Goal: Task Accomplishment & Management: Use online tool/utility

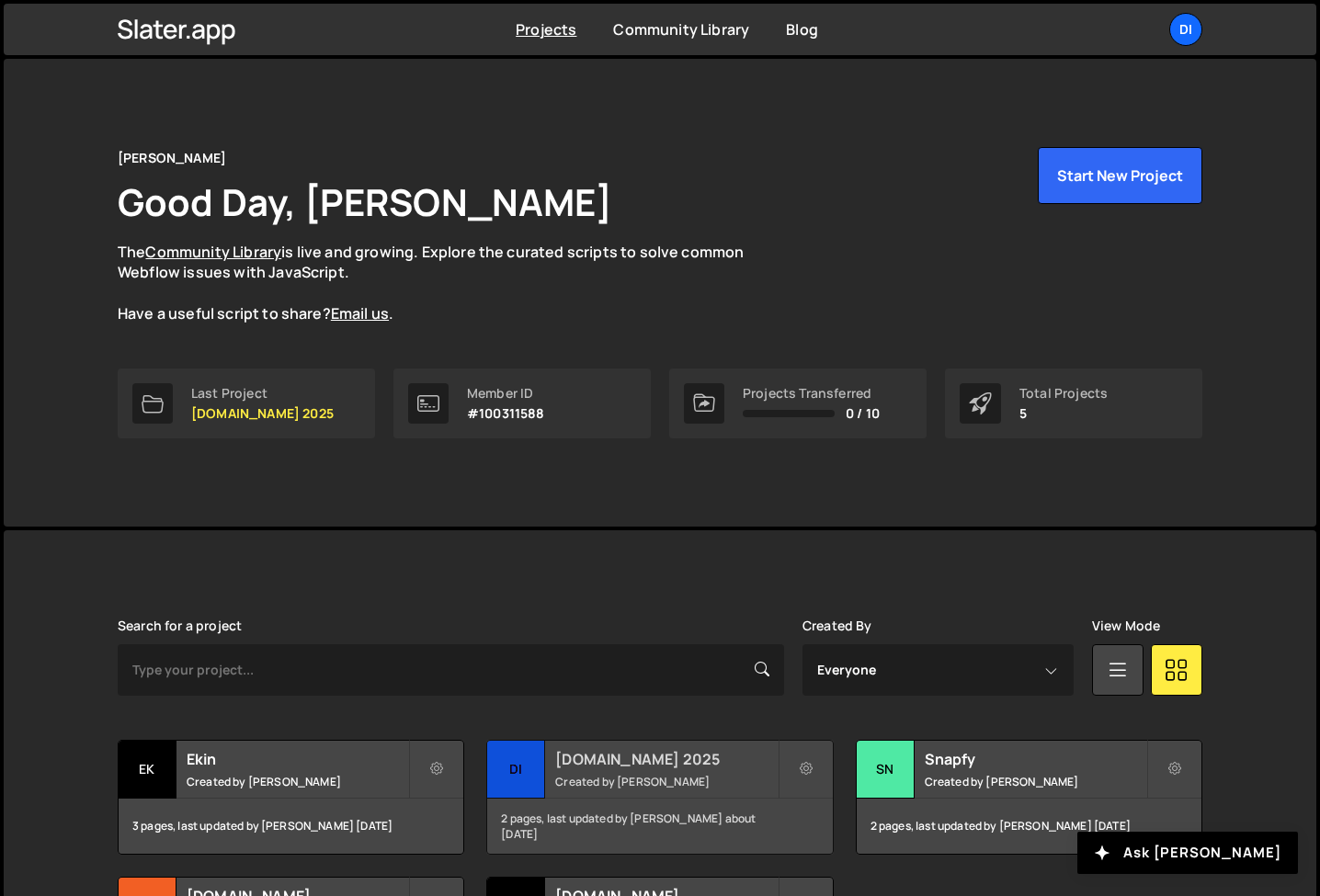
click at [703, 756] on h2 "[DOMAIN_NAME] 2025" at bounding box center [665, 758] width 221 height 20
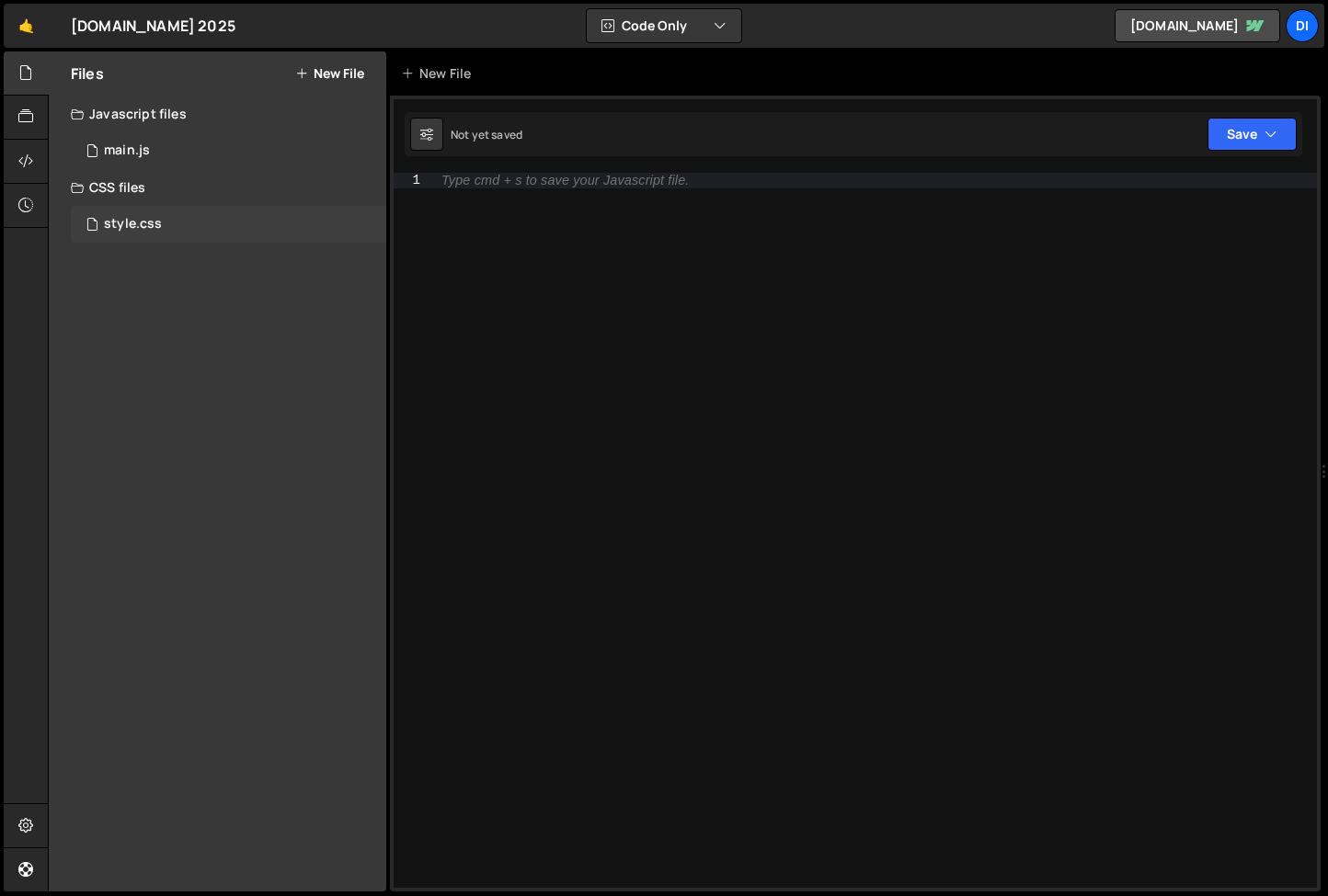
click at [157, 214] on div "style.css 0" at bounding box center [228, 224] width 316 height 37
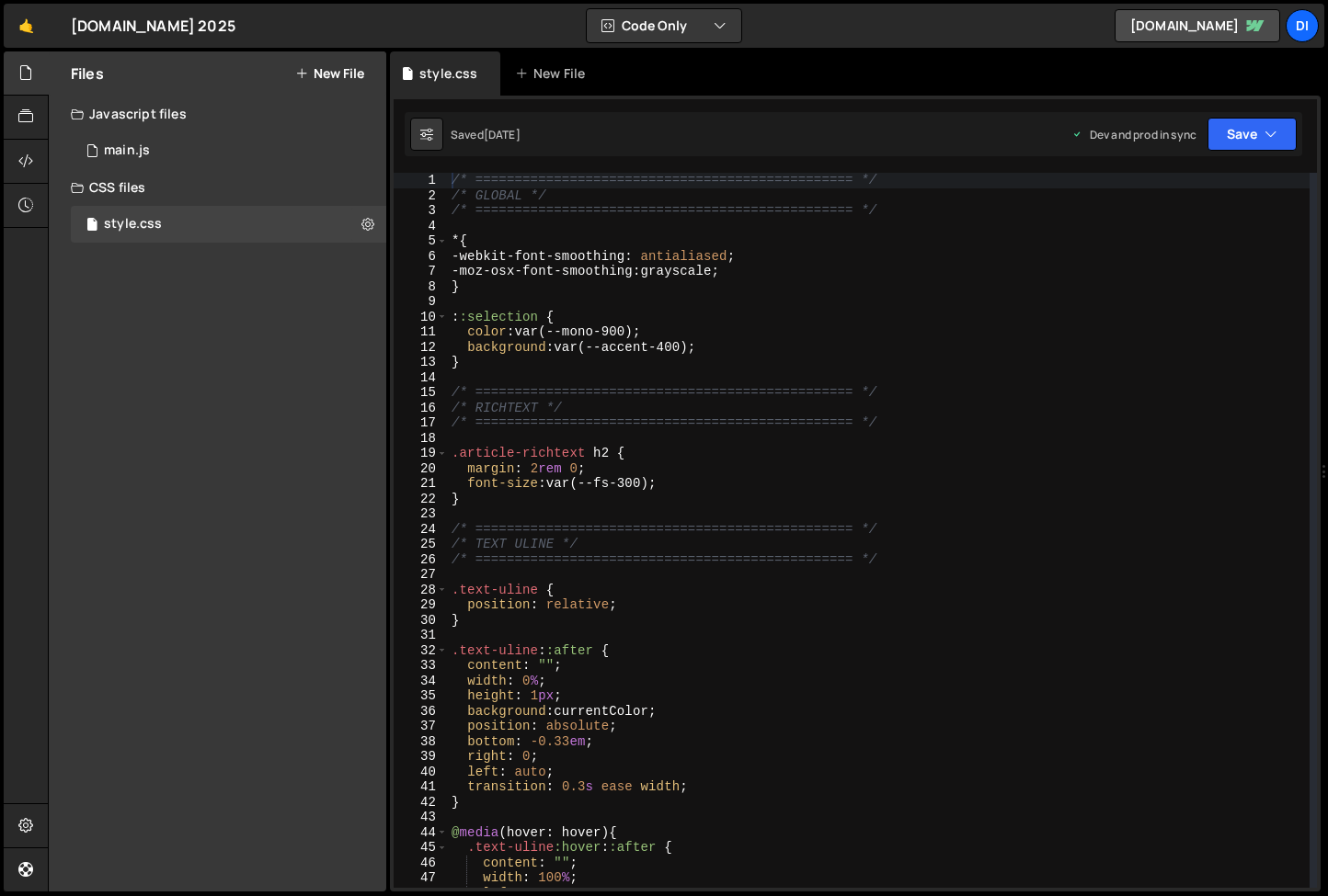
click at [616, 589] on div "/* ================================================ */ /* GLOBAL */ /* ========…" at bounding box center [878, 545] width 861 height 745
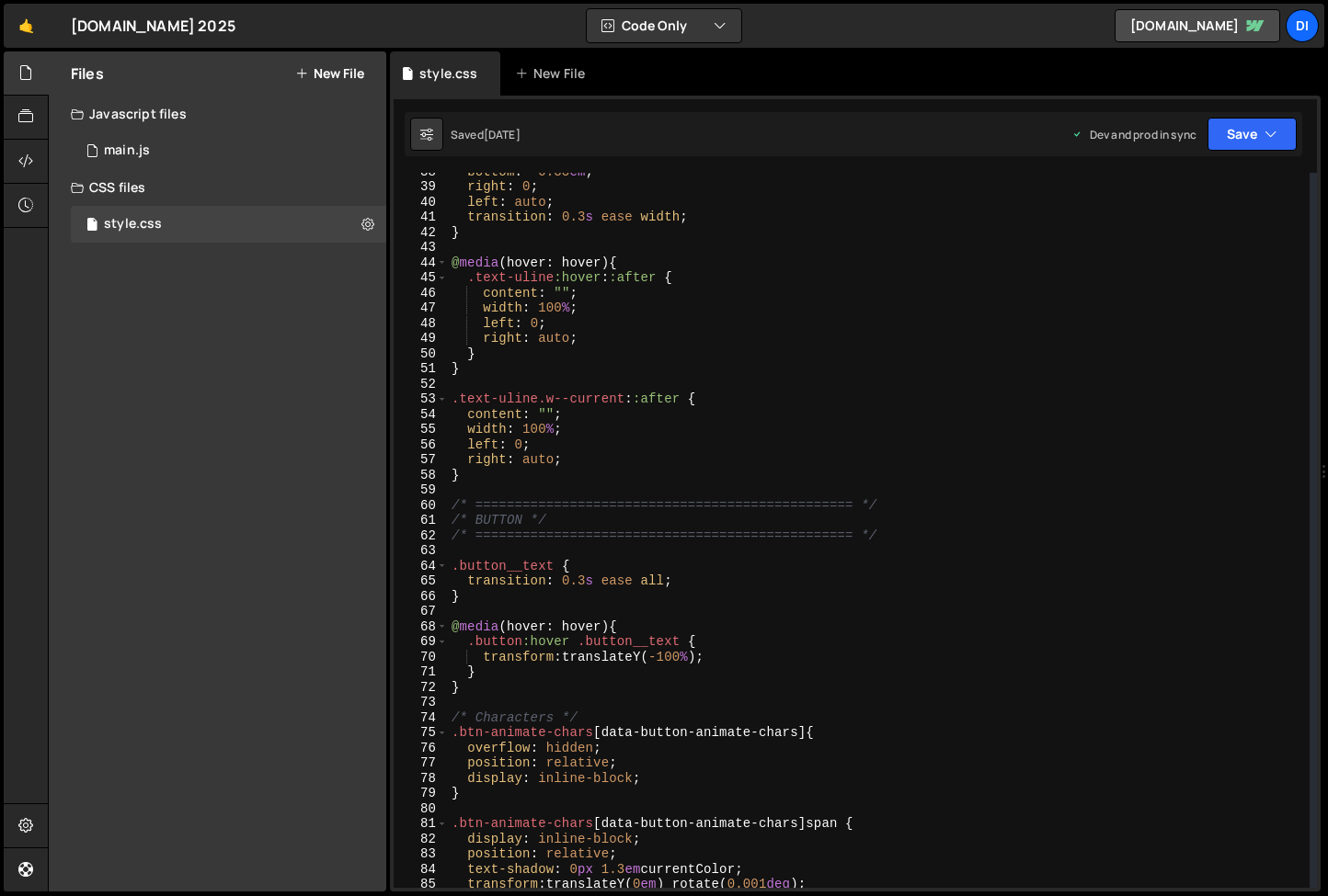
click at [616, 589] on div "bottom : -0.33 em ; right : 0 ; left : auto ; transition : 0.3 s ease width ; }…" at bounding box center [878, 536] width 861 height 745
type textarea "}"
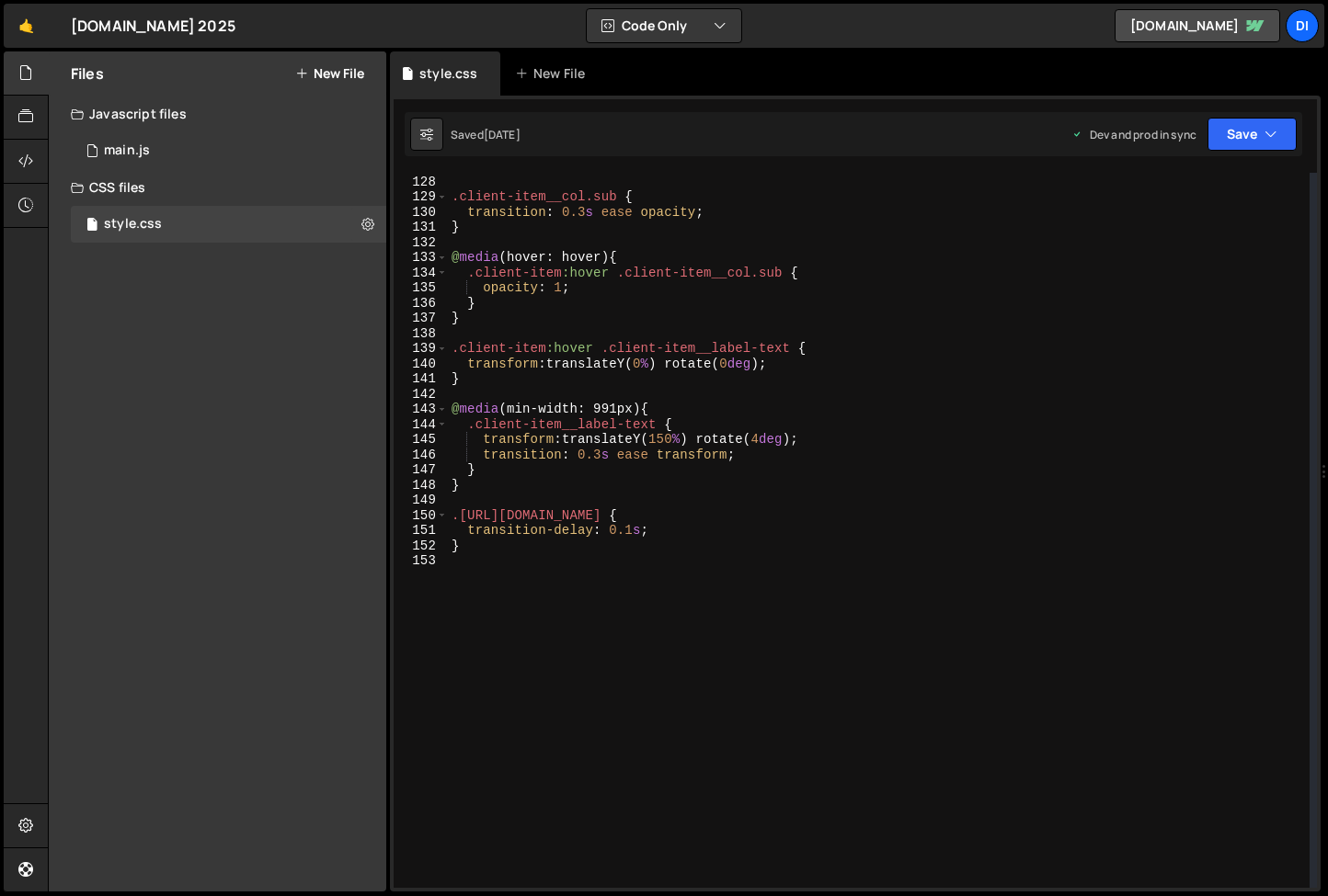
scroll to position [1925, 0]
click at [551, 552] on div "} .client-item__col.sub { transition : 0.3 s ease opacity ; } @ media (hover: h…" at bounding box center [878, 531] width 861 height 745
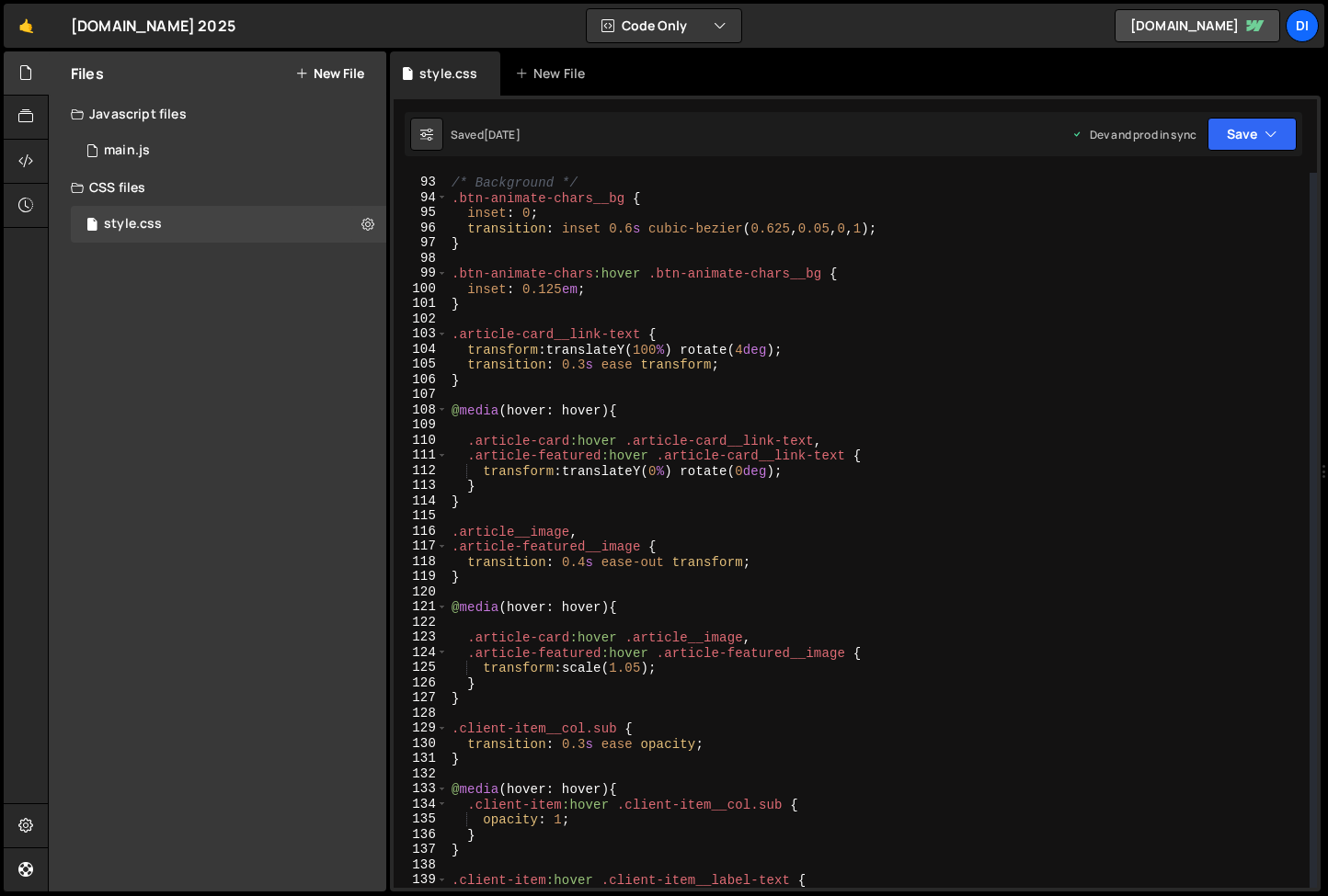
scroll to position [1326, 0]
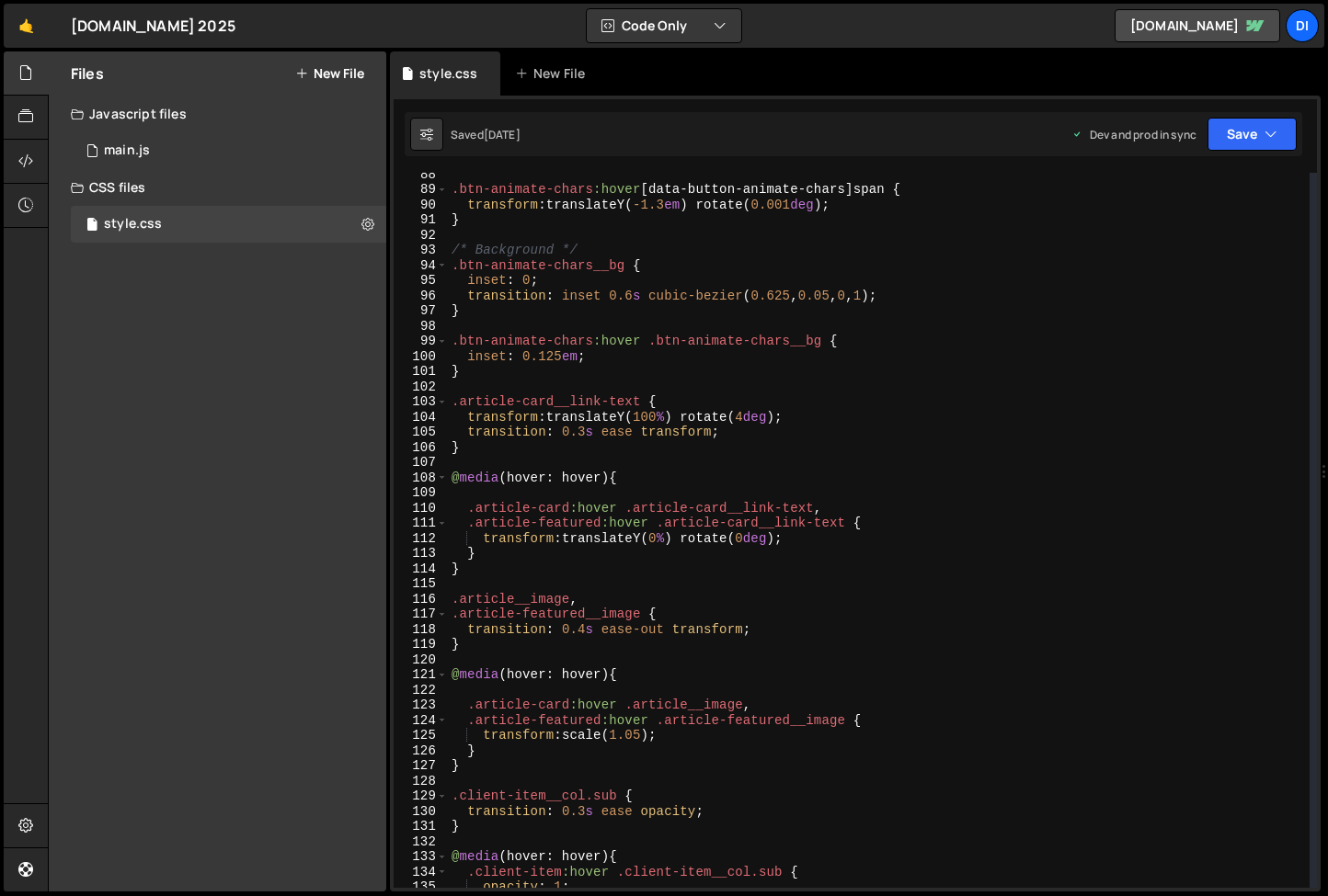
click at [499, 570] on div ".btn-animate-chars :hover [ data-button-animate-chars ] span { transform : tran…" at bounding box center [878, 539] width 861 height 745
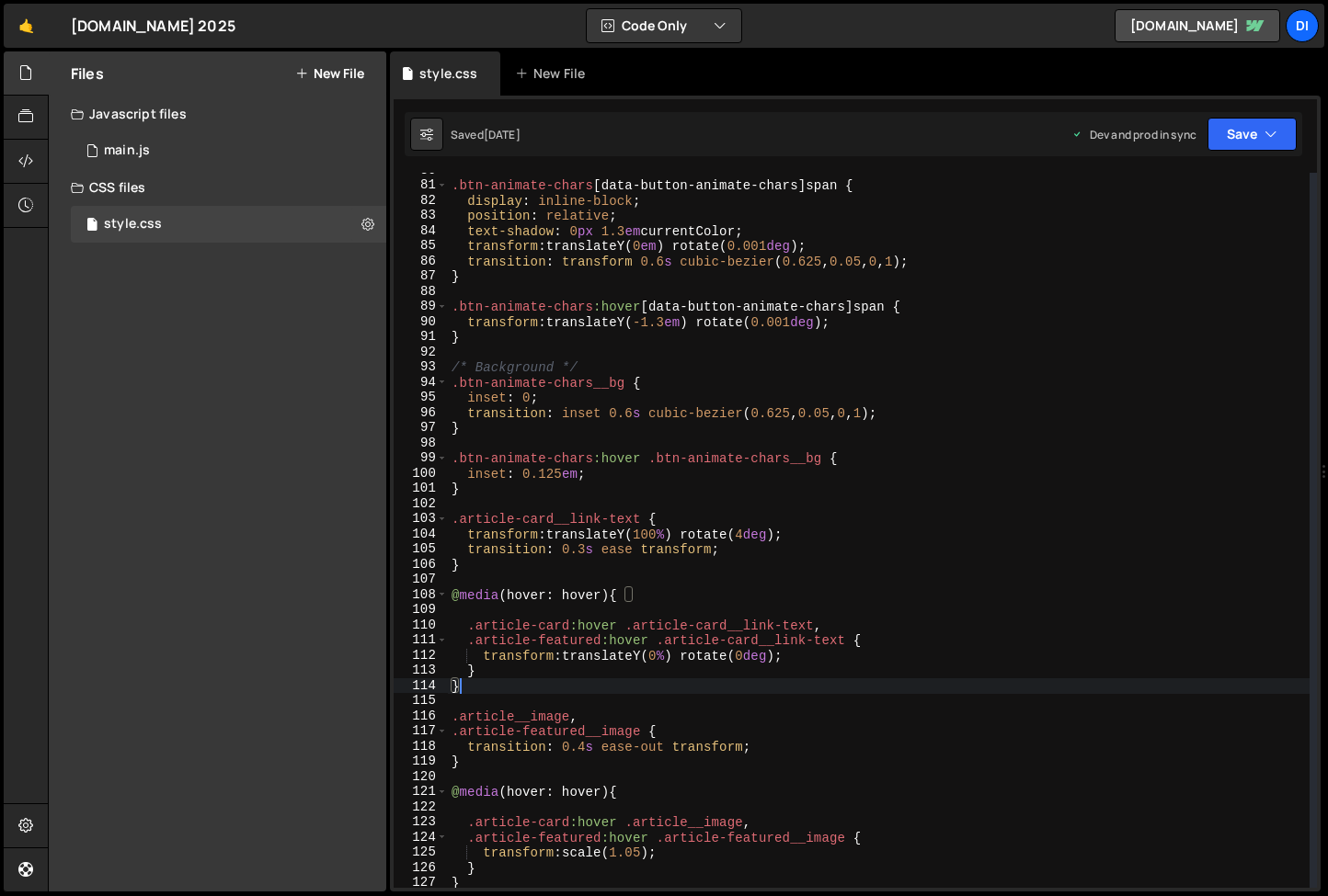
scroll to position [1632, 0]
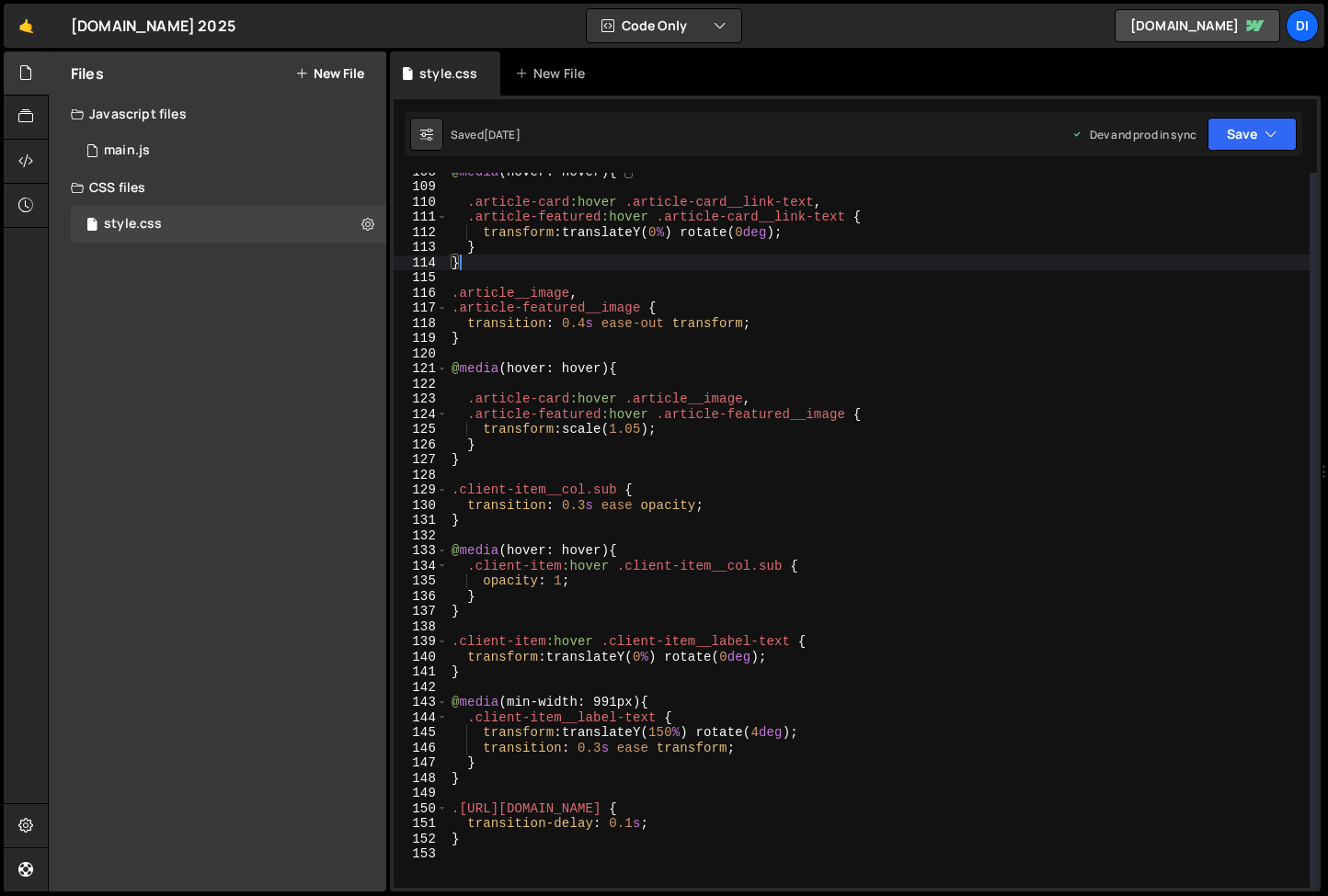
click at [484, 844] on div "@ media (hover: hover) { .article-card :hover .article-card__link-text , .artic…" at bounding box center [878, 536] width 861 height 745
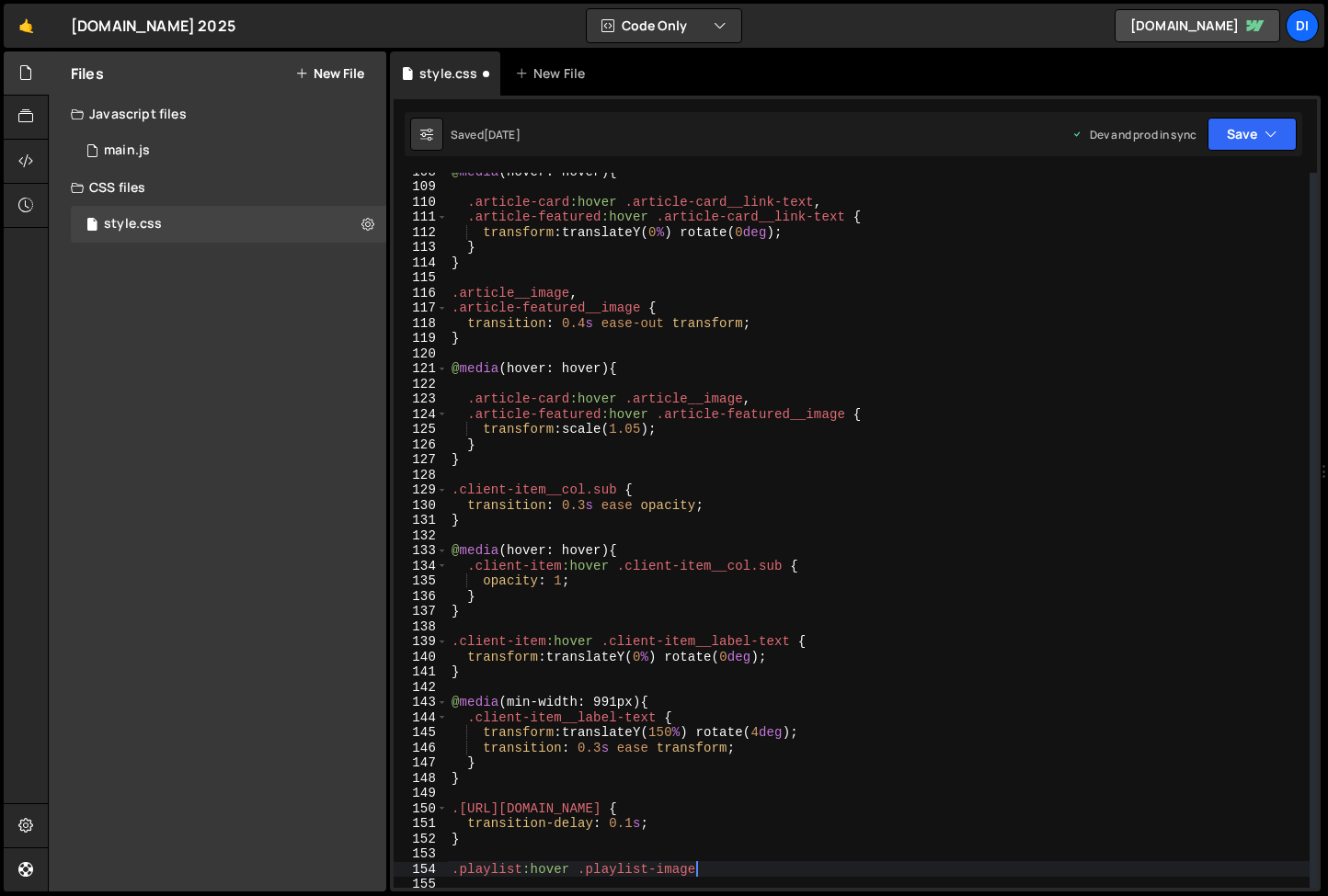
scroll to position [0, 16]
type textarea ".playlist:hover .playlist-image {"
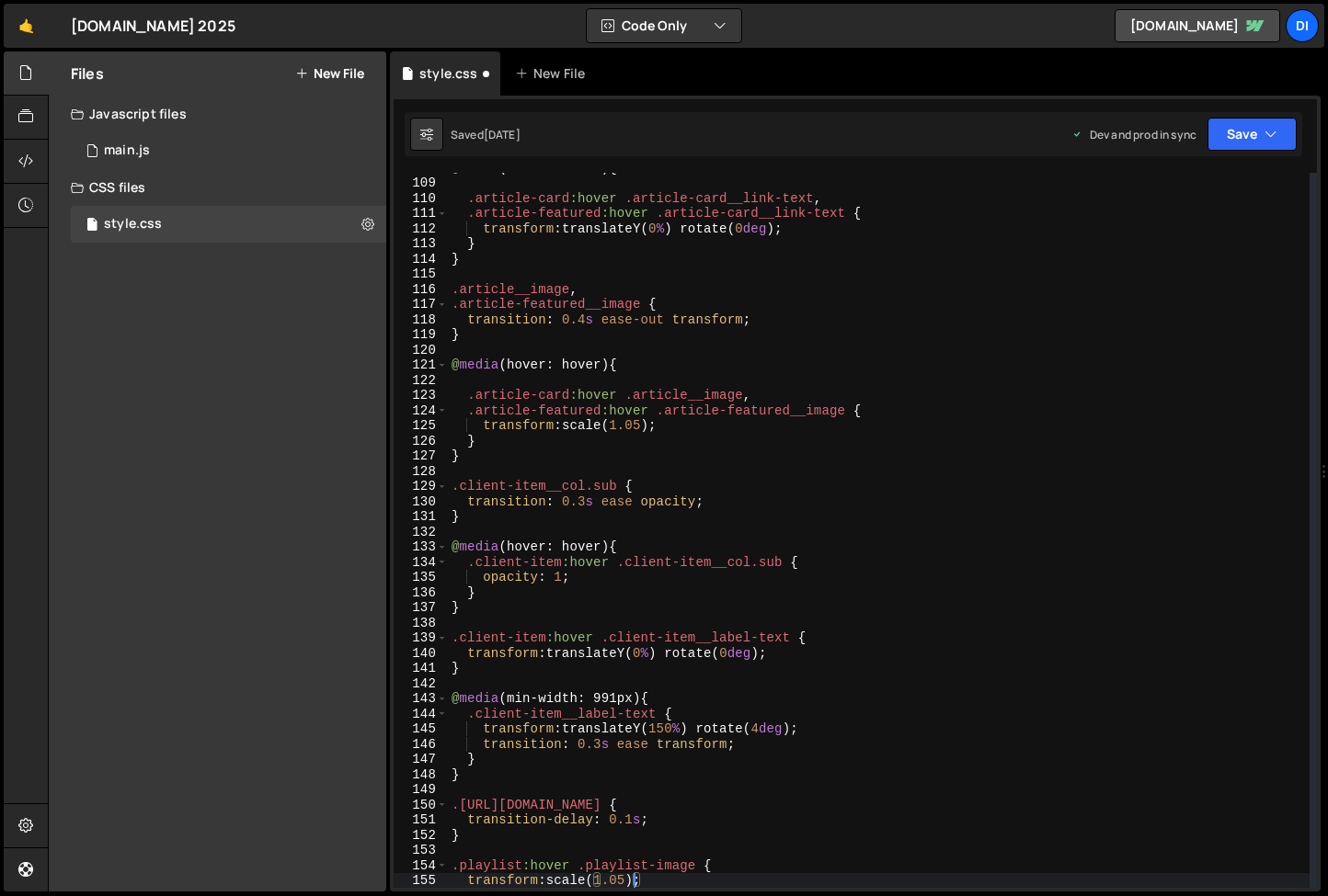
scroll to position [1651, 0]
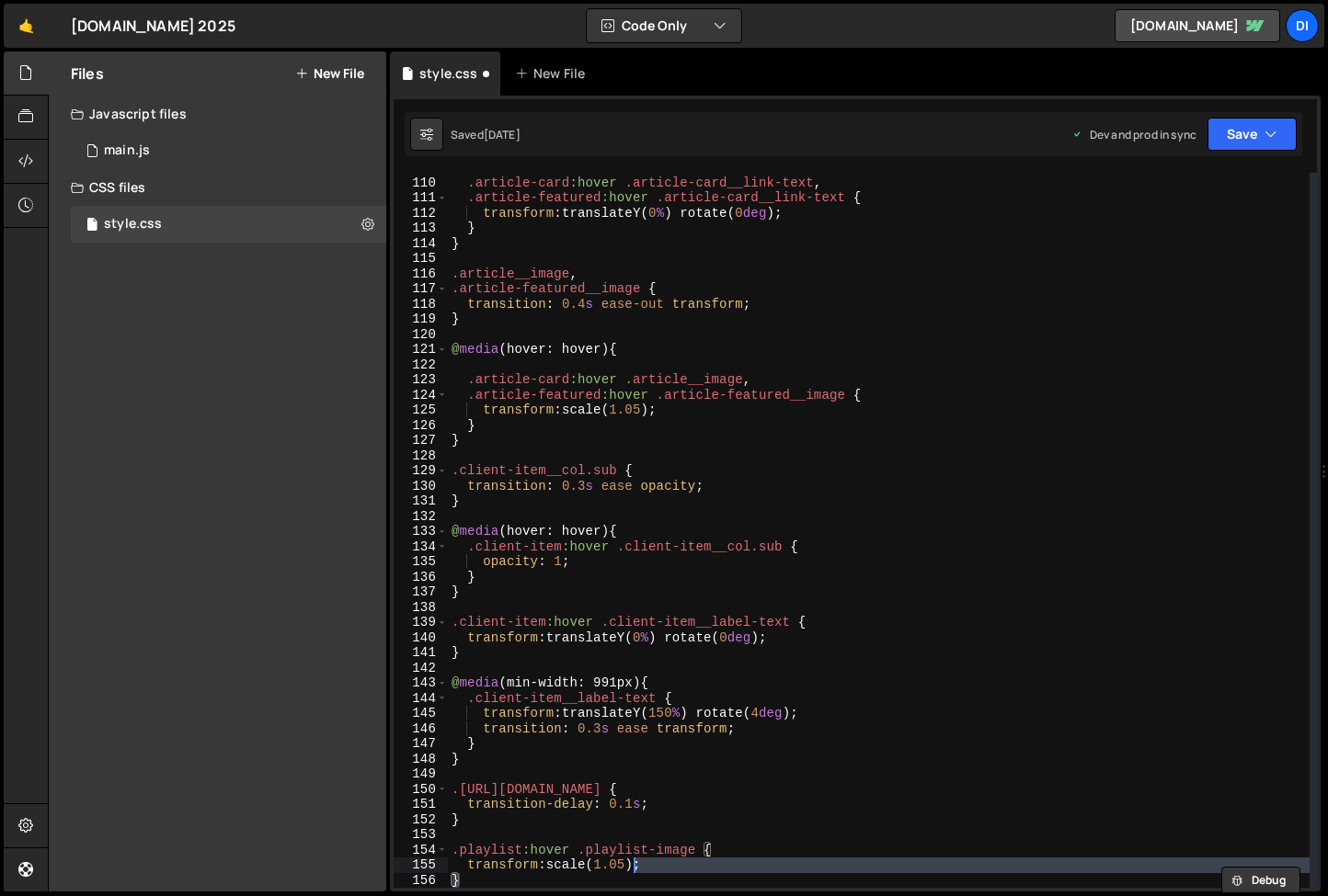
type textarea ".playlist:hover .playlist-image { transform: scale(1.05);"
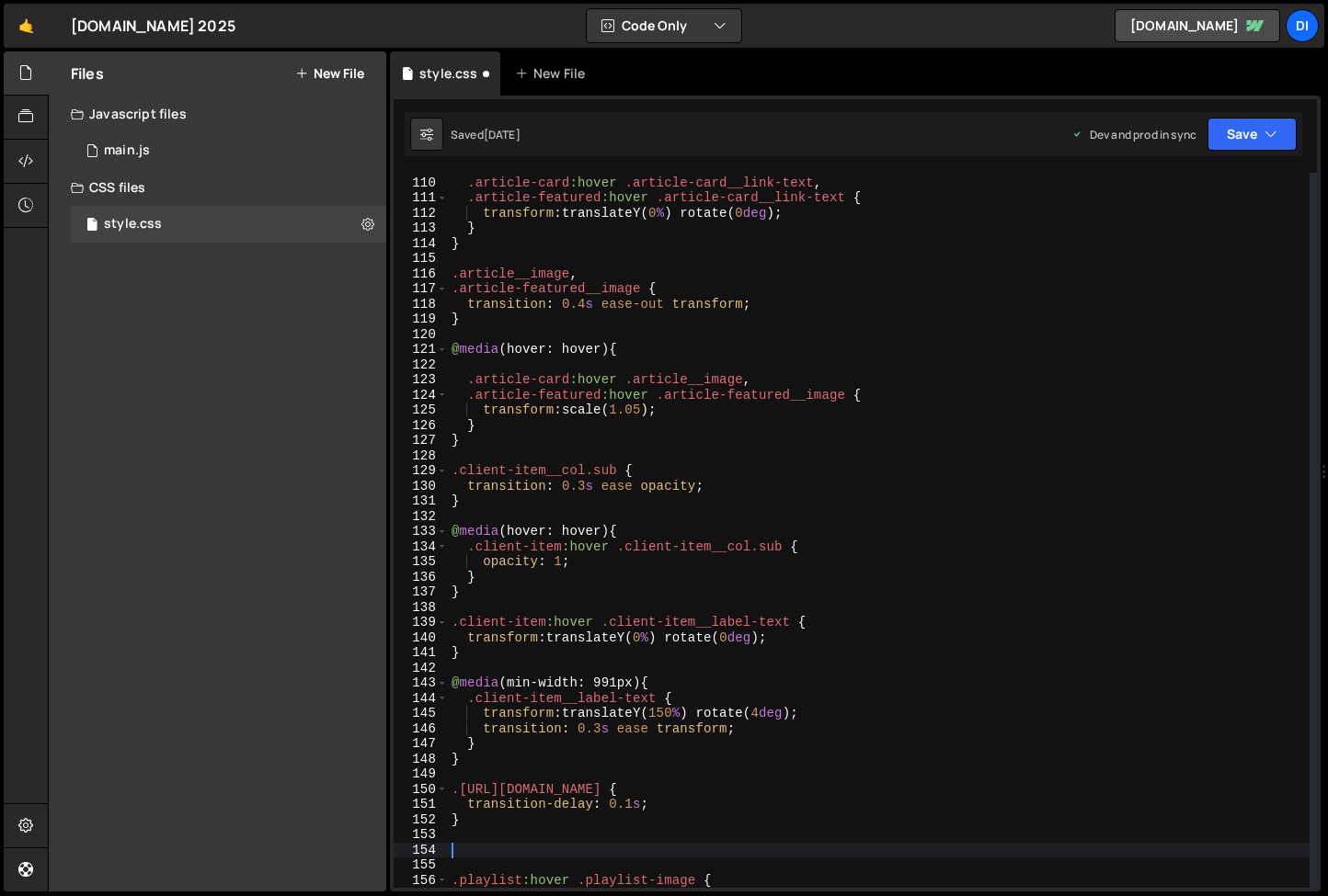
paste textarea "}"
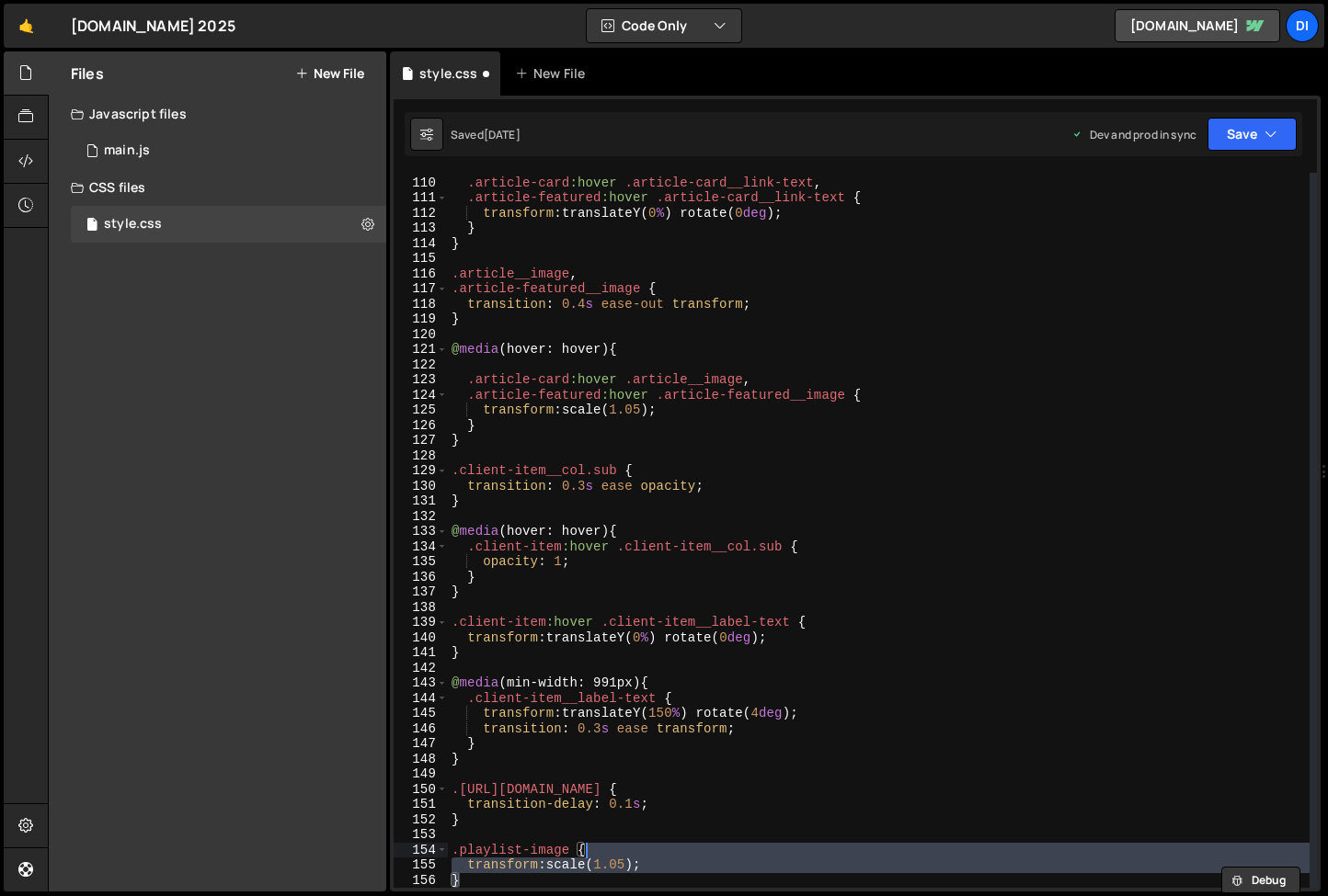
type textarea ".playlist-image {"
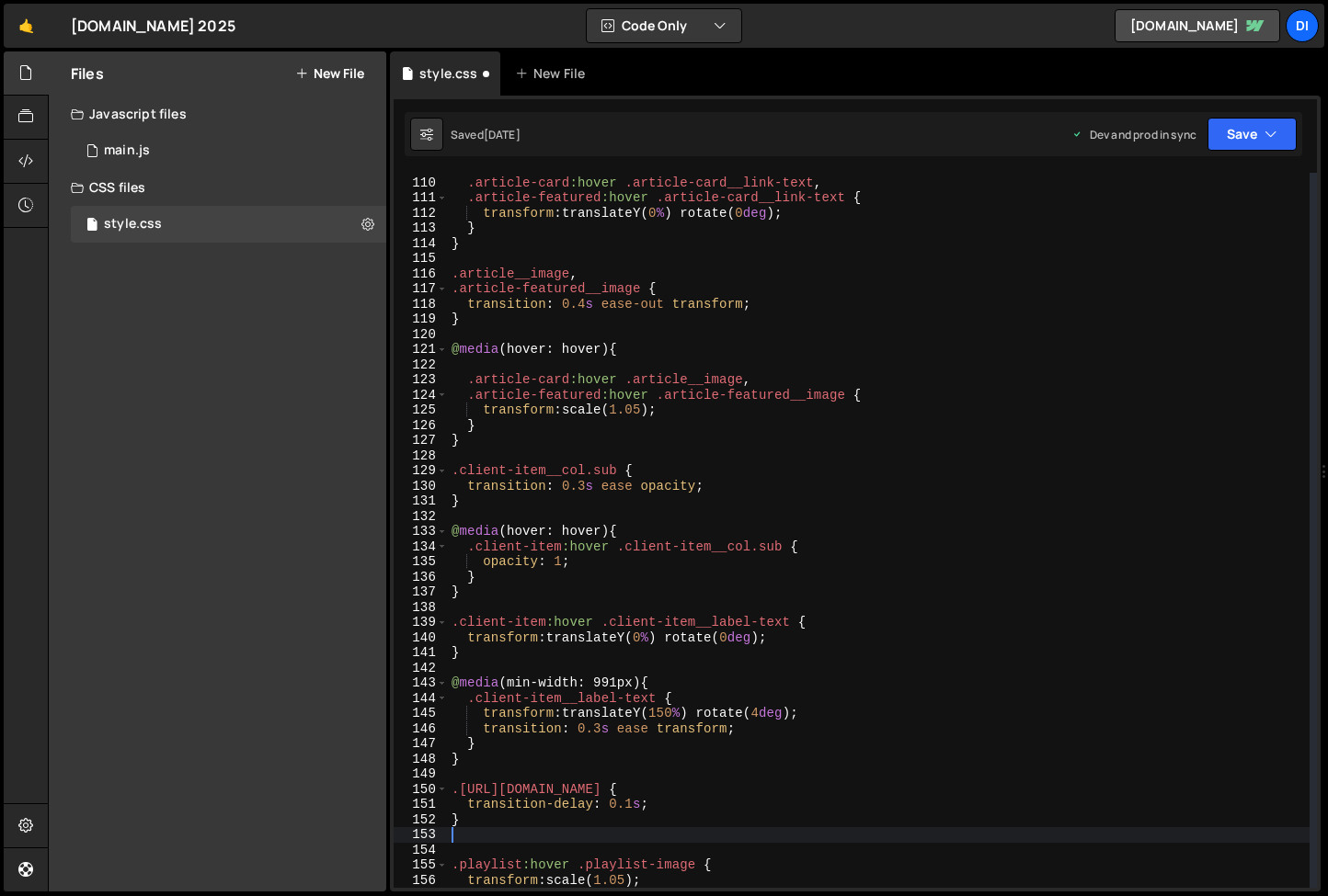
click at [686, 285] on div ".article-card :hover .article-card__link-text , .article-featured :hover .artic…" at bounding box center [878, 532] width 861 height 745
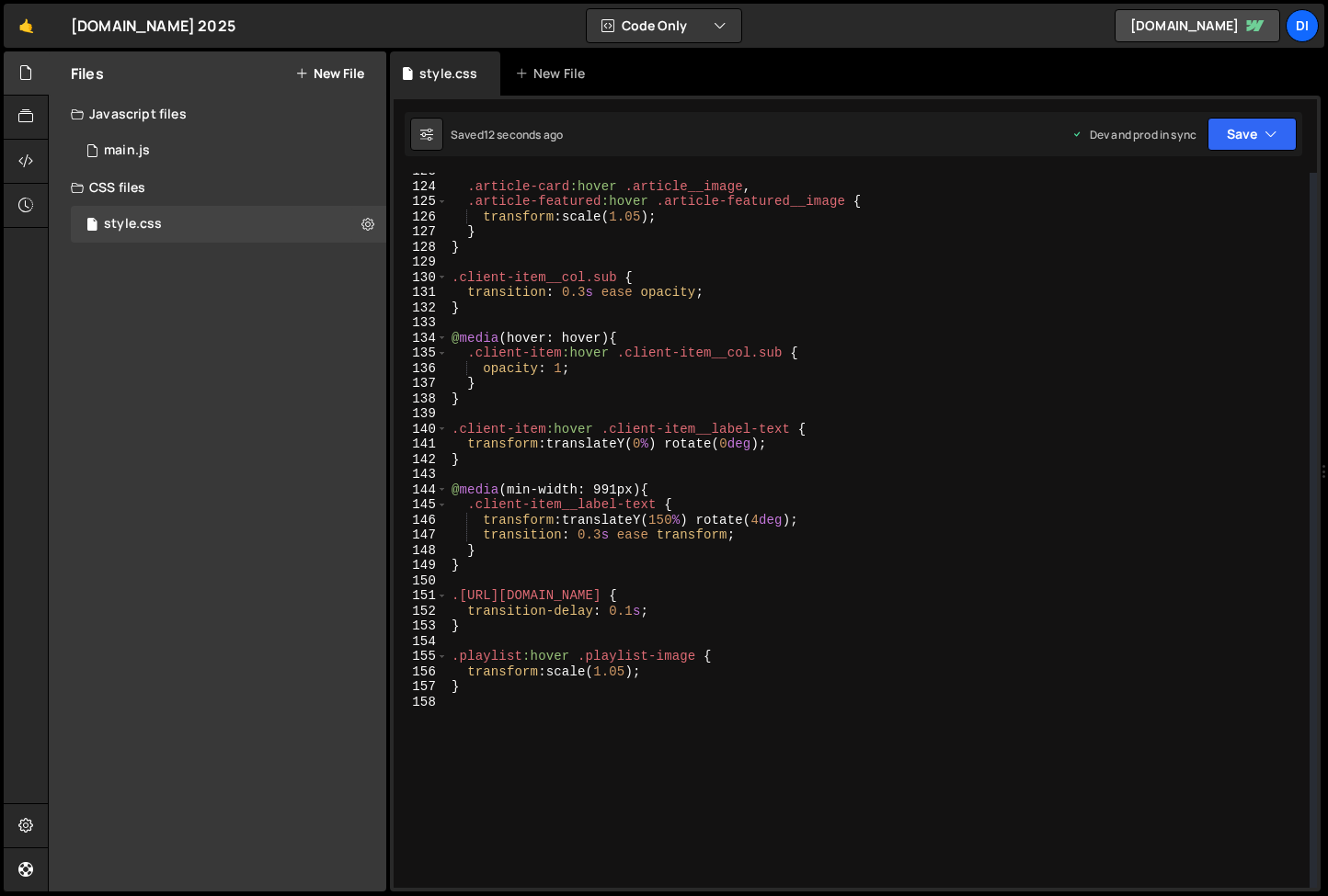
scroll to position [1980, 0]
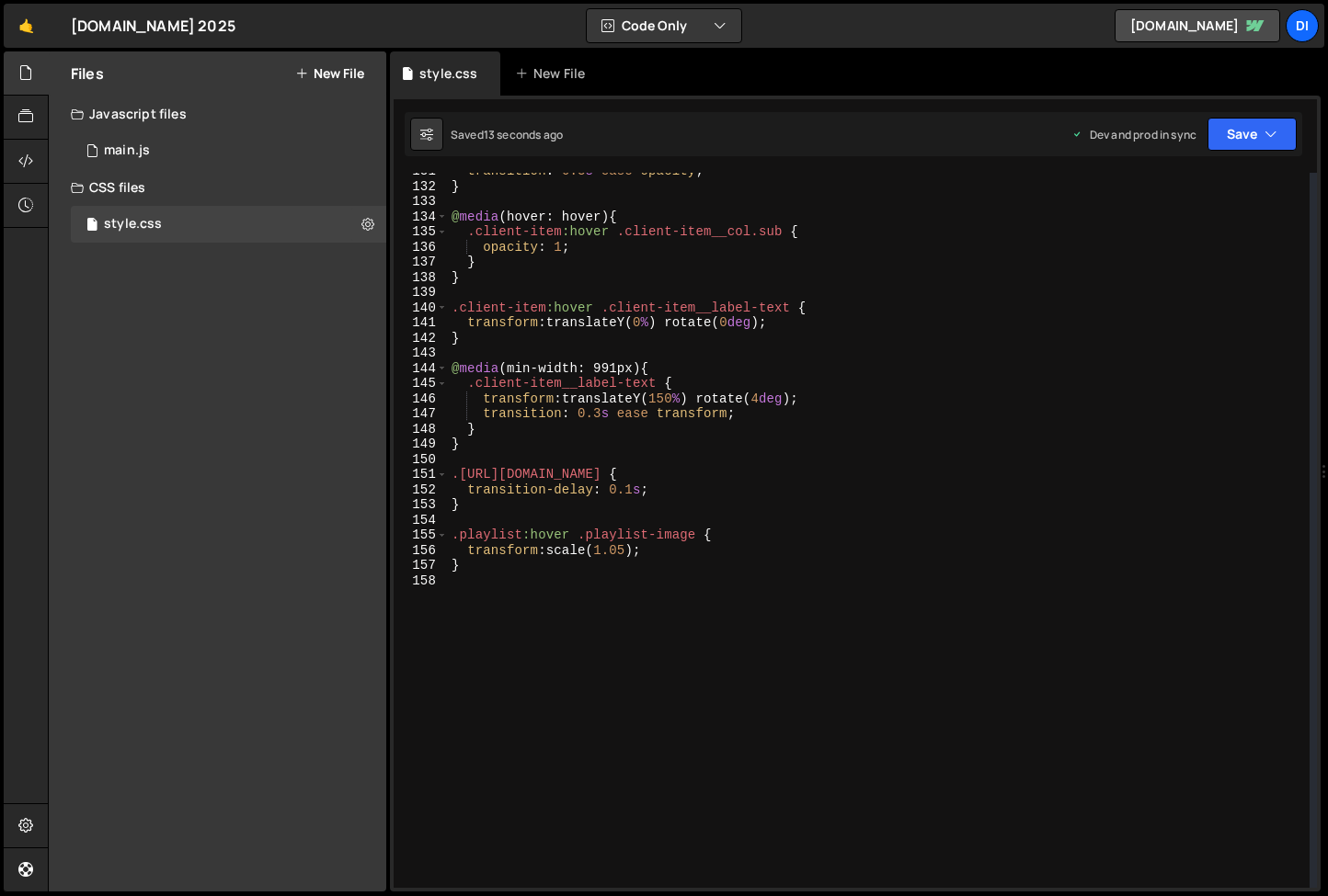
click at [628, 554] on div "transition : 0.3 s ease opacity ; } @ media (hover: hover) { .client-item :hove…" at bounding box center [878, 536] width 861 height 745
type textarea "transform: scale(1.03);"
click at [572, 592] on div "transition : 0.3 s ease opacity ; } @ media (hover: hover) { .client-item :hove…" at bounding box center [878, 536] width 861 height 745
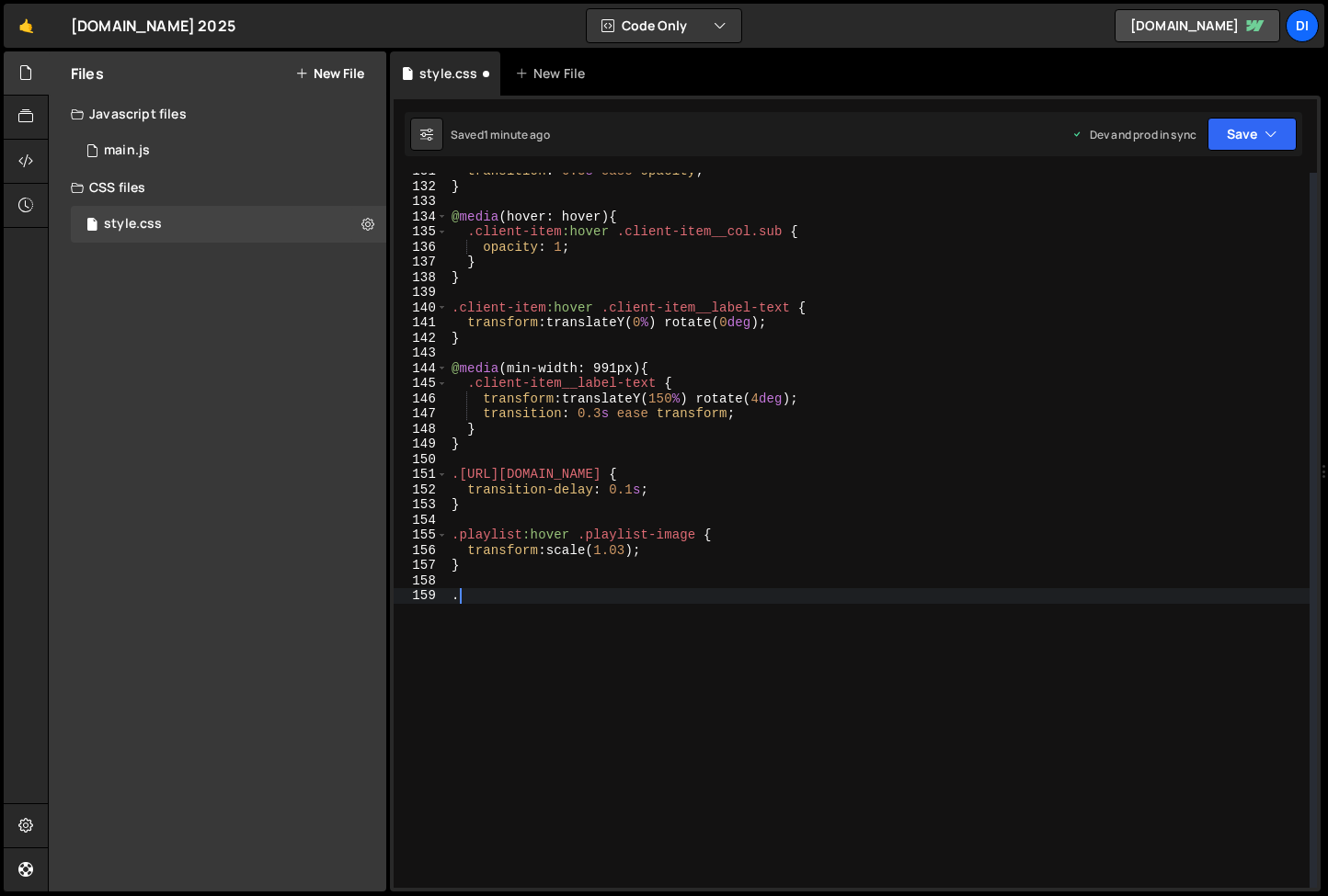
paste textarea "playlist-link-label"
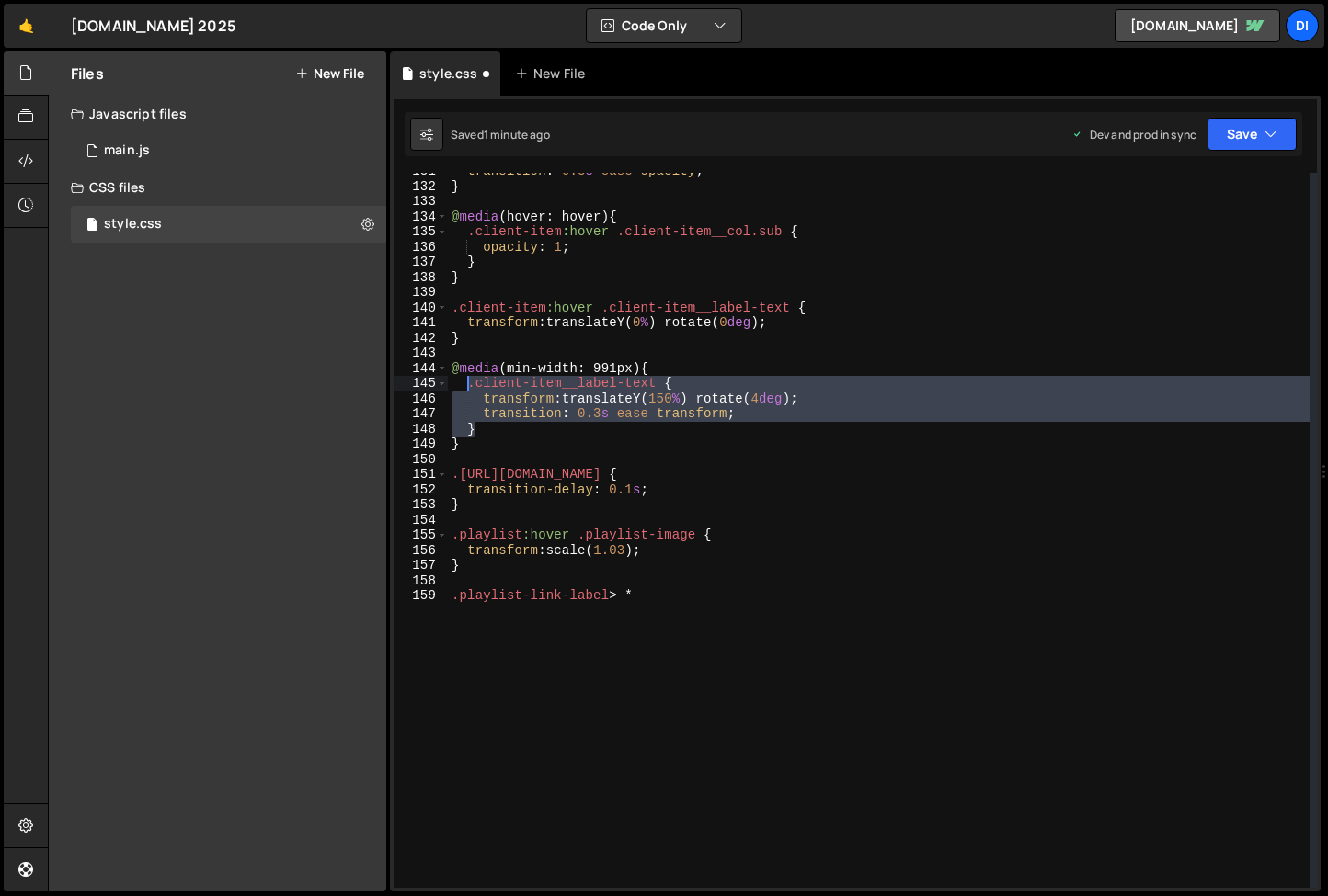
drag, startPoint x: 483, startPoint y: 428, endPoint x: 469, endPoint y: 384, distance: 46.2
click at [469, 384] on div "transition : 0.3 s ease opacity ; } @ media (hover: hover) { .client-item :hove…" at bounding box center [878, 536] width 861 height 745
click at [660, 386] on div "transition : 0.3 s ease opacity ; } @ media (hover: hover) { .client-item :hove…" at bounding box center [878, 529] width 861 height 715
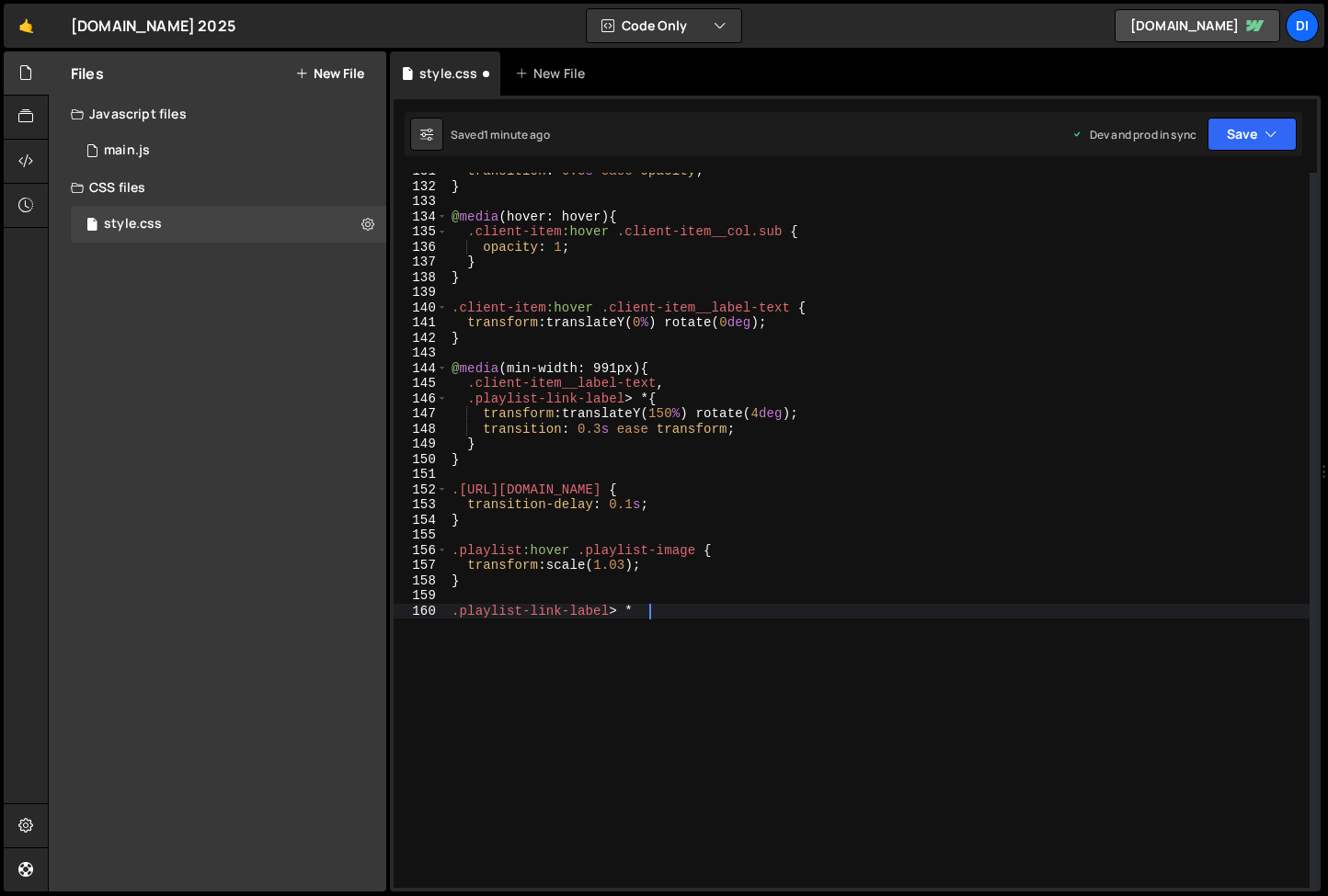
drag, startPoint x: 500, startPoint y: 637, endPoint x: 435, endPoint y: 608, distance: 71.2
click at [435, 608] on div ".playlist-link-label > * { 131 132 133 134 135 136 137 138 139 140 141 142 143 …" at bounding box center [855, 529] width 923 height 715
type textarea ".playlist-link-label > *"
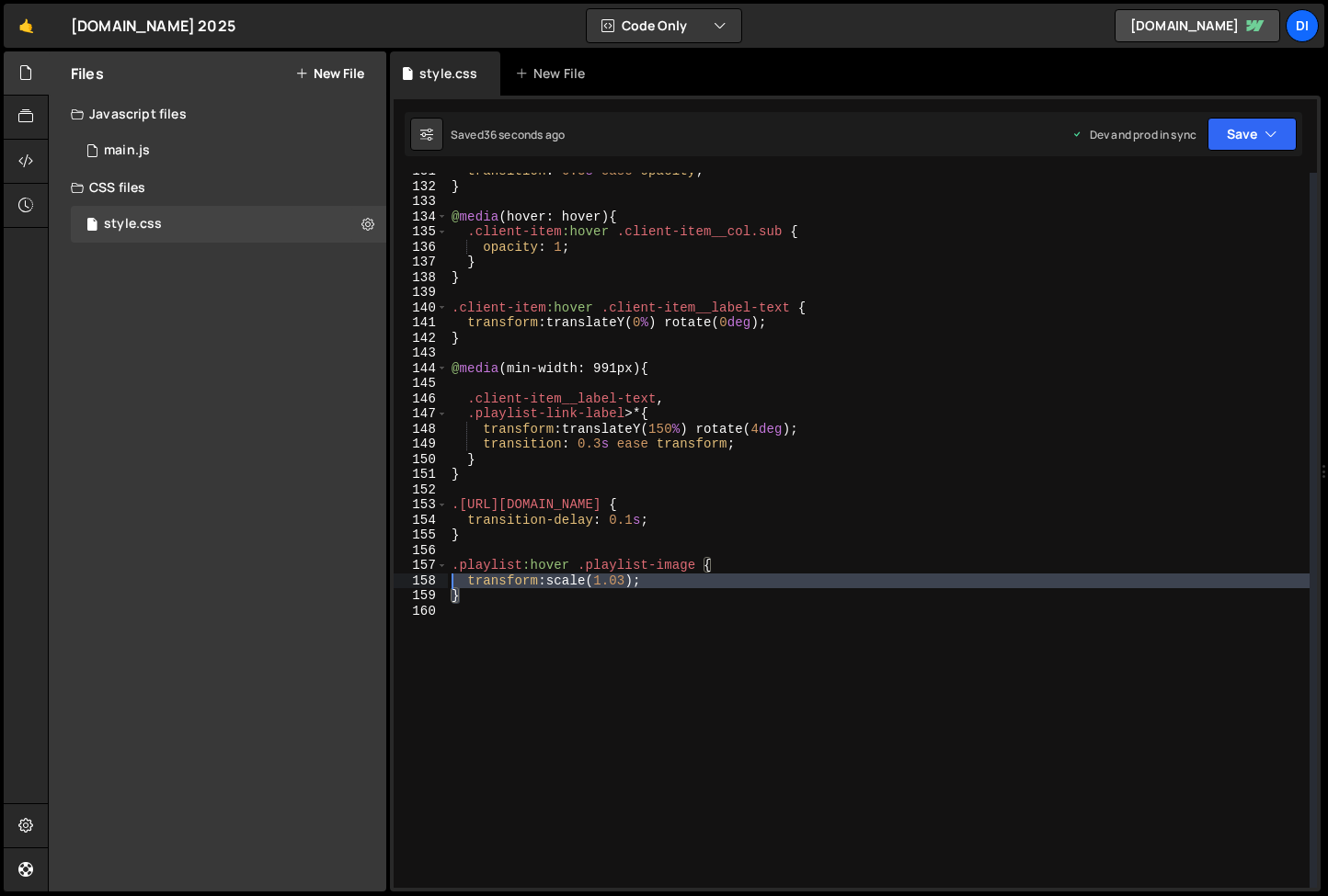
drag, startPoint x: 486, startPoint y: 598, endPoint x: 411, endPoint y: 561, distance: 83.6
click at [411, 561] on div "131 132 133 134 135 136 137 138 139 140 141 142 143 144 145 146 147 148 149 150…" at bounding box center [855, 529] width 923 height 715
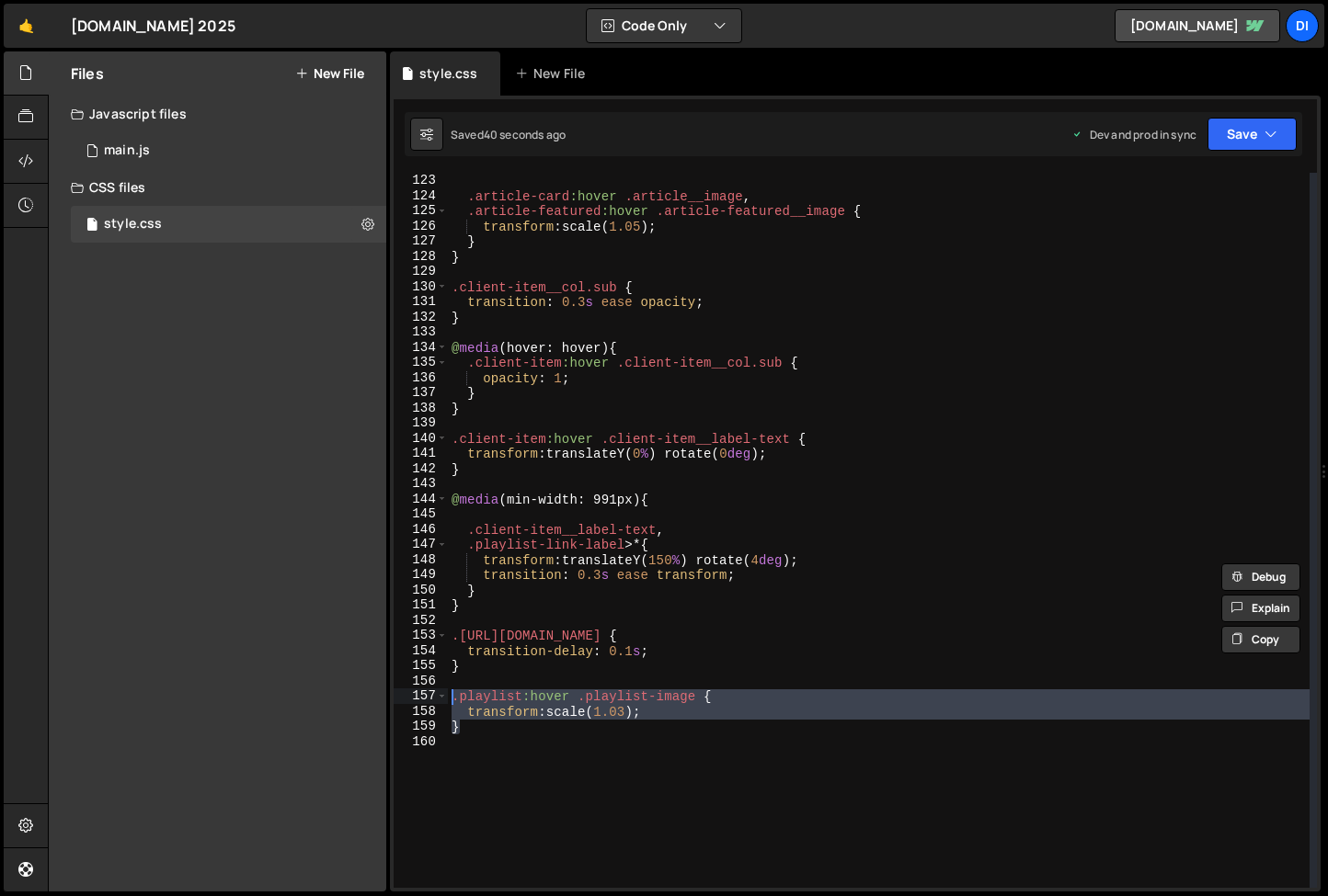
scroll to position [1844, 0]
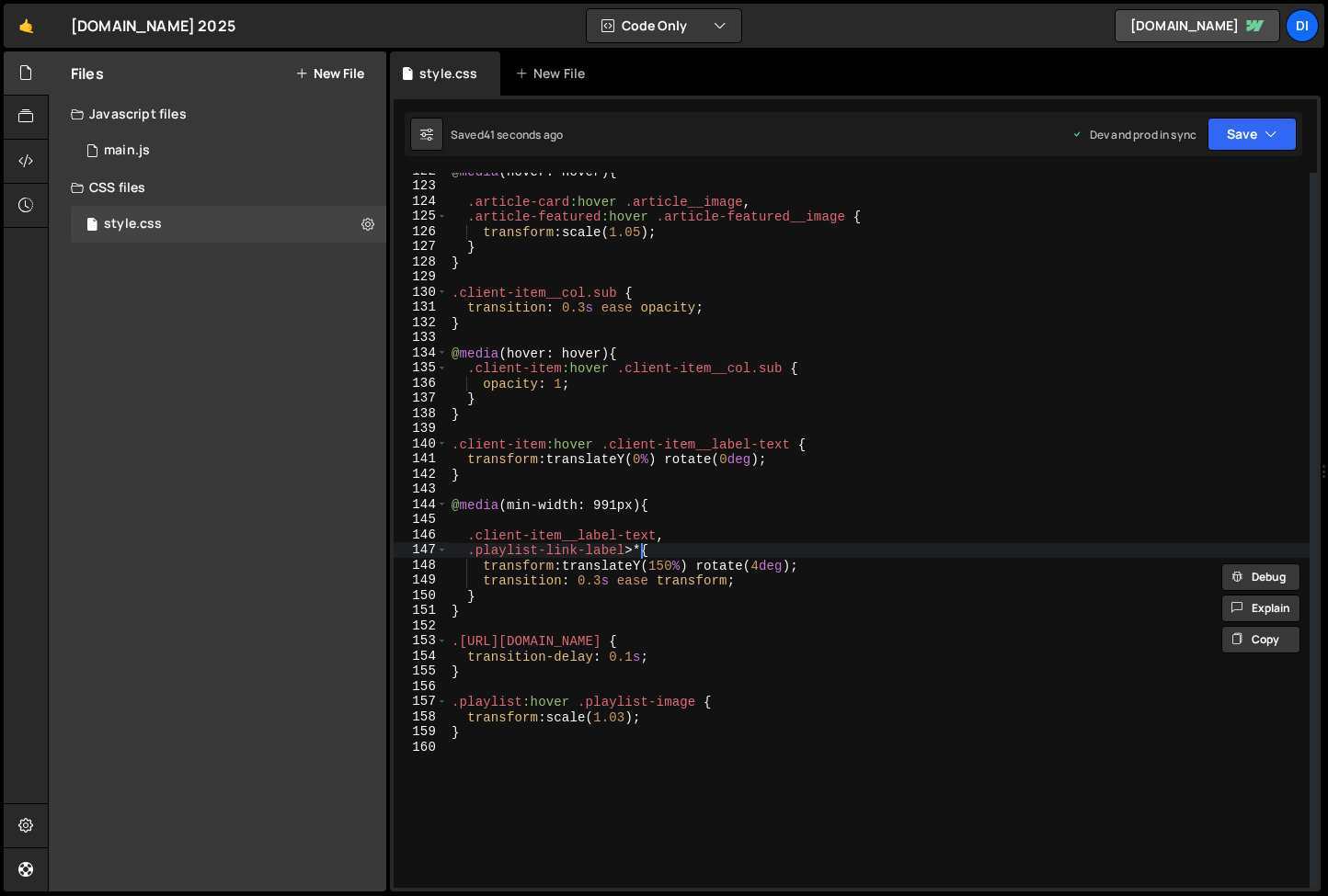
click at [639, 547] on div "@ media (hover: hover) { .article-card :hover .article__image , .article-featur…" at bounding box center [878, 536] width 861 height 745
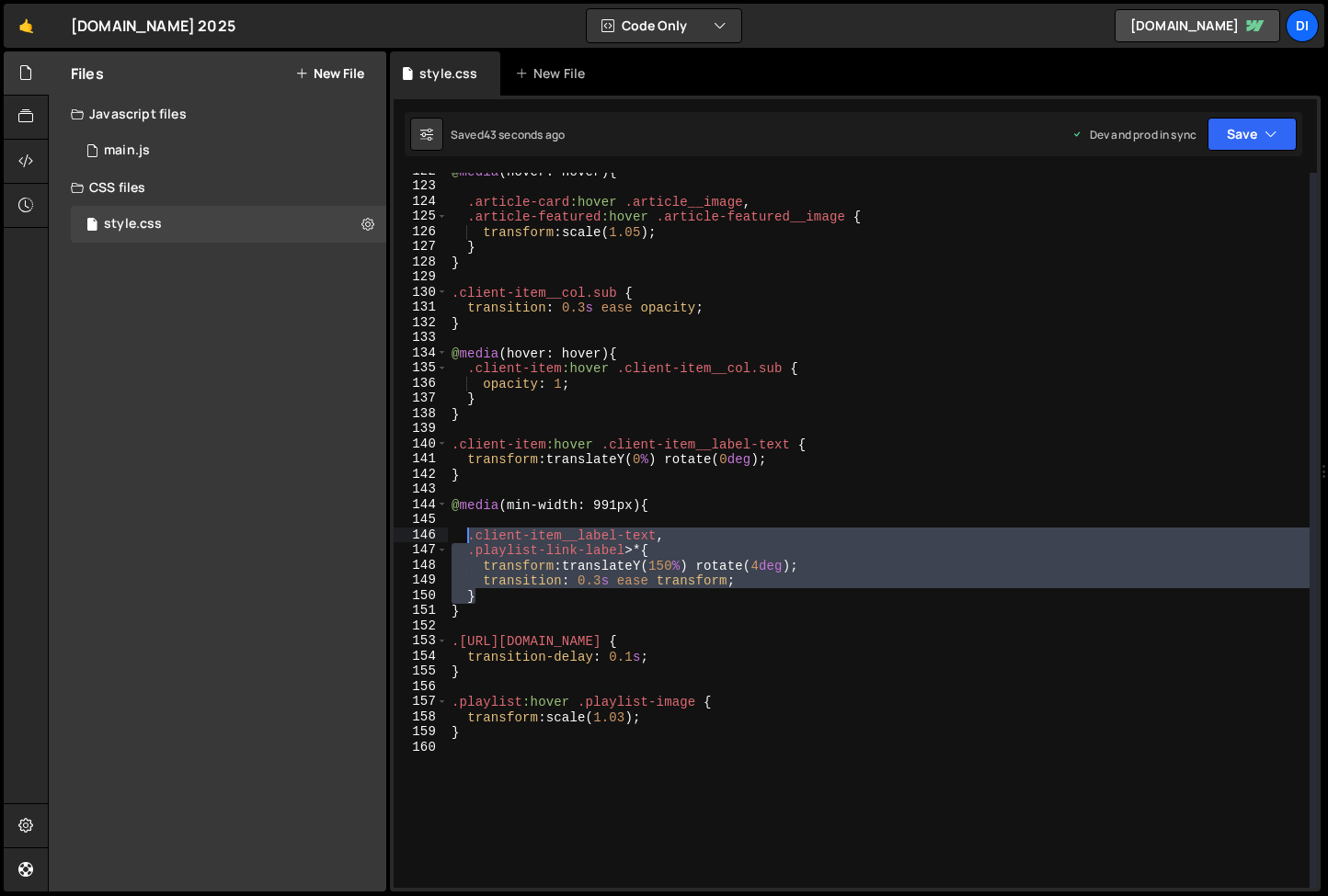
drag, startPoint x: 488, startPoint y: 594, endPoint x: 469, endPoint y: 537, distance: 60.1
click at [468, 535] on div "@ media (hover: hover) { .article-card :hover .article__image , .article-featur…" at bounding box center [878, 536] width 861 height 745
type textarea "}"
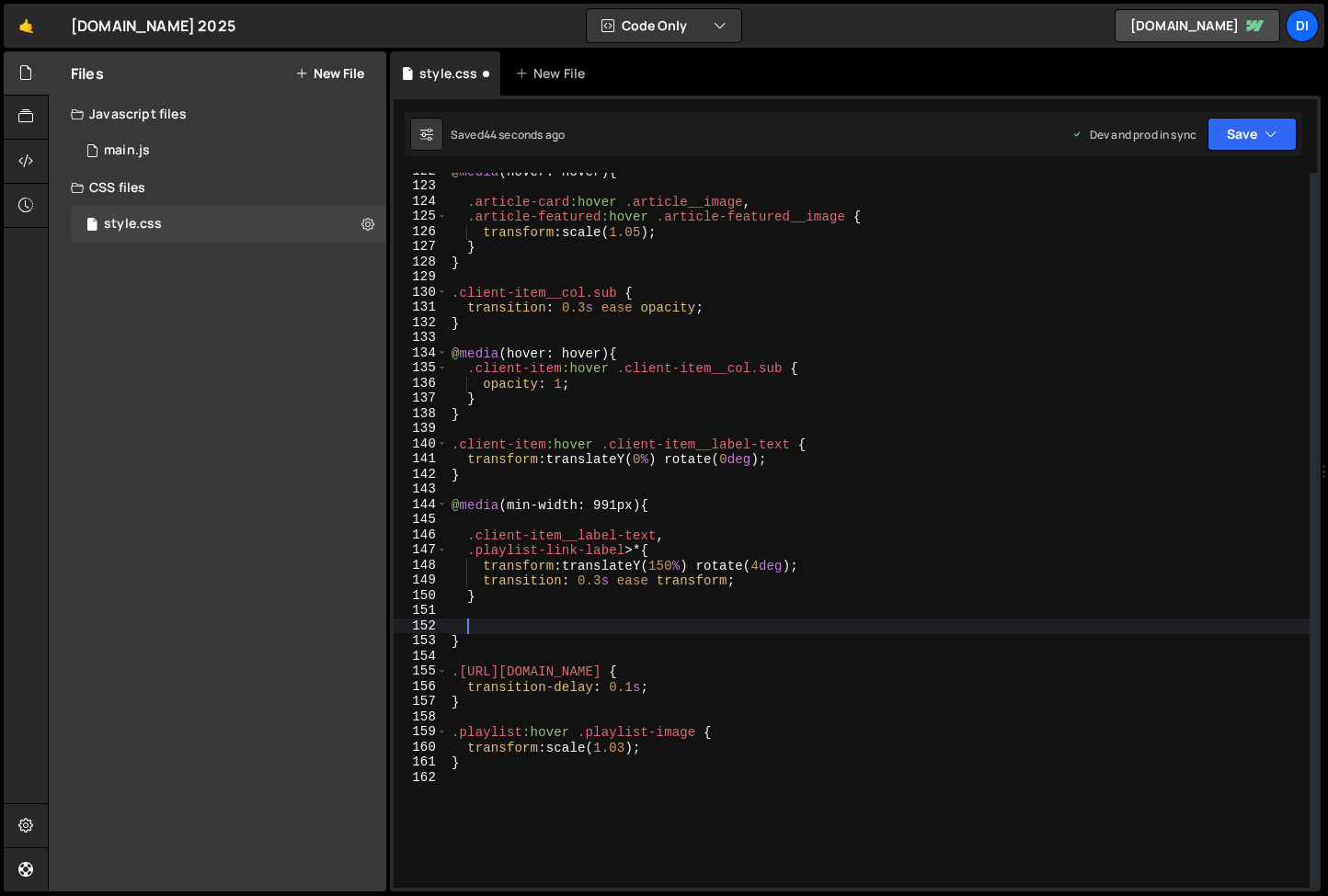
paste textarea "}"
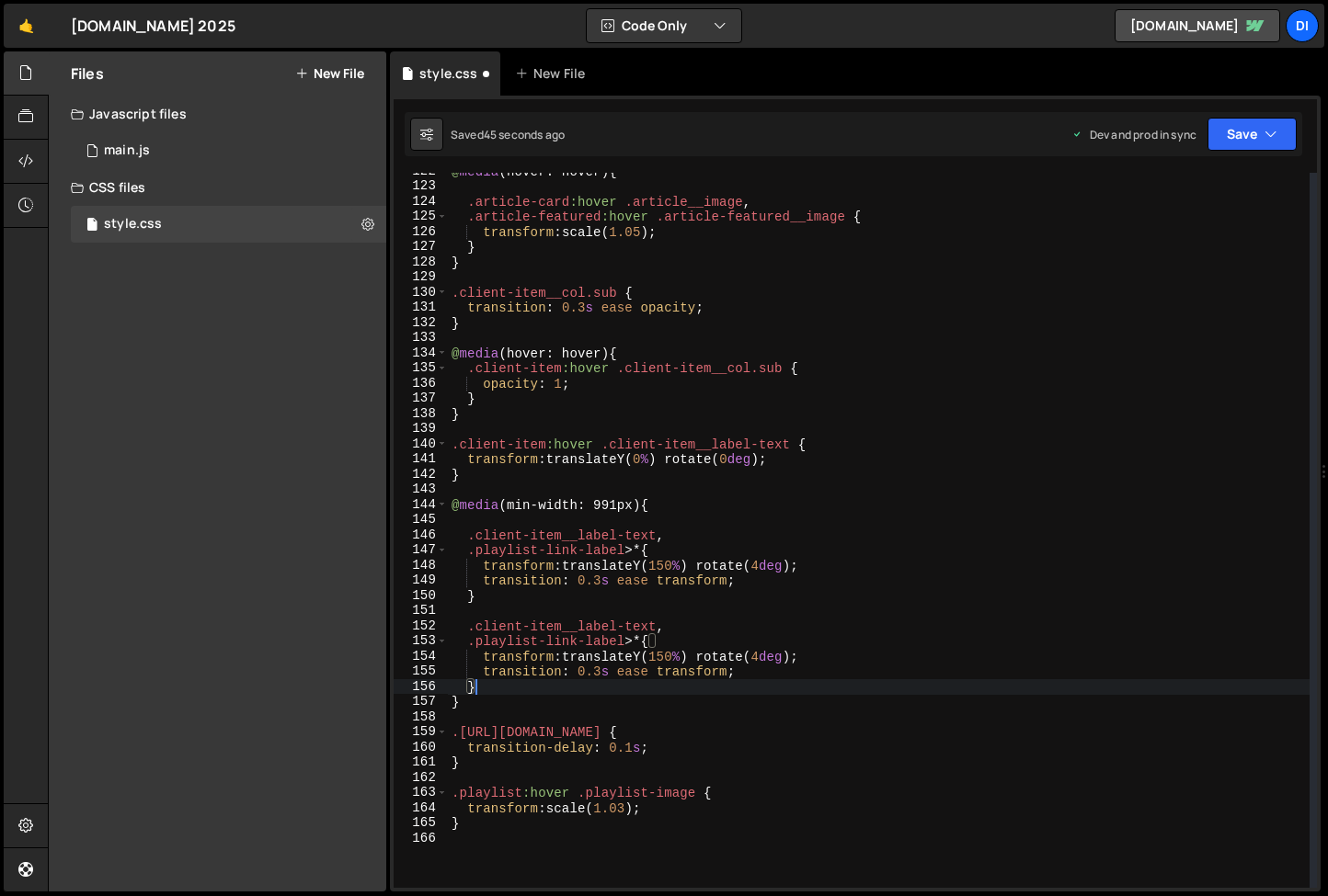
click at [504, 623] on div "@ media (hover: hover) { .article-card :hover .article__image , .article-featur…" at bounding box center [878, 536] width 861 height 745
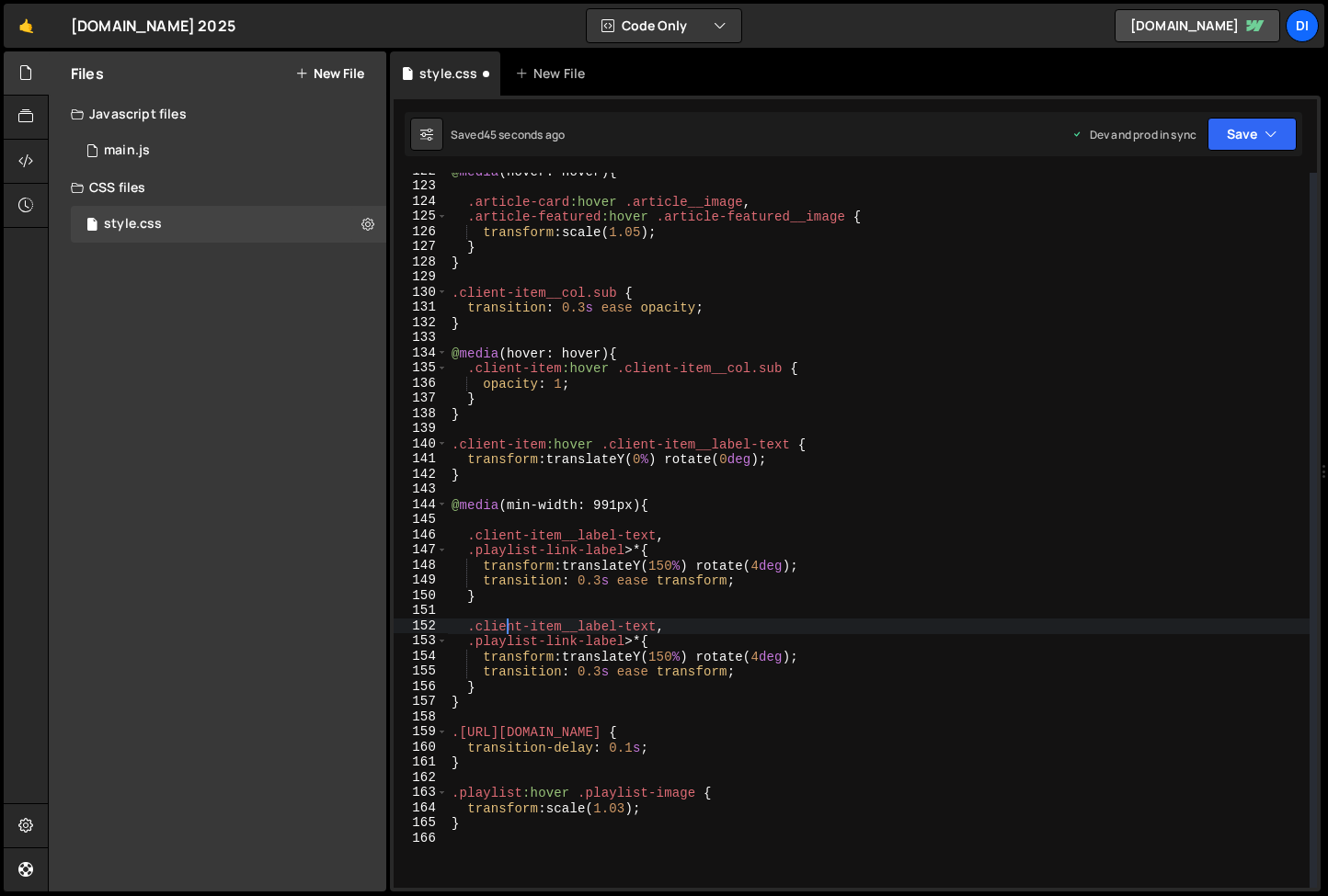
click at [504, 623] on div "@ media (hover: hover) { .article-card :hover .article__image , .article-featur…" at bounding box center [878, 536] width 861 height 745
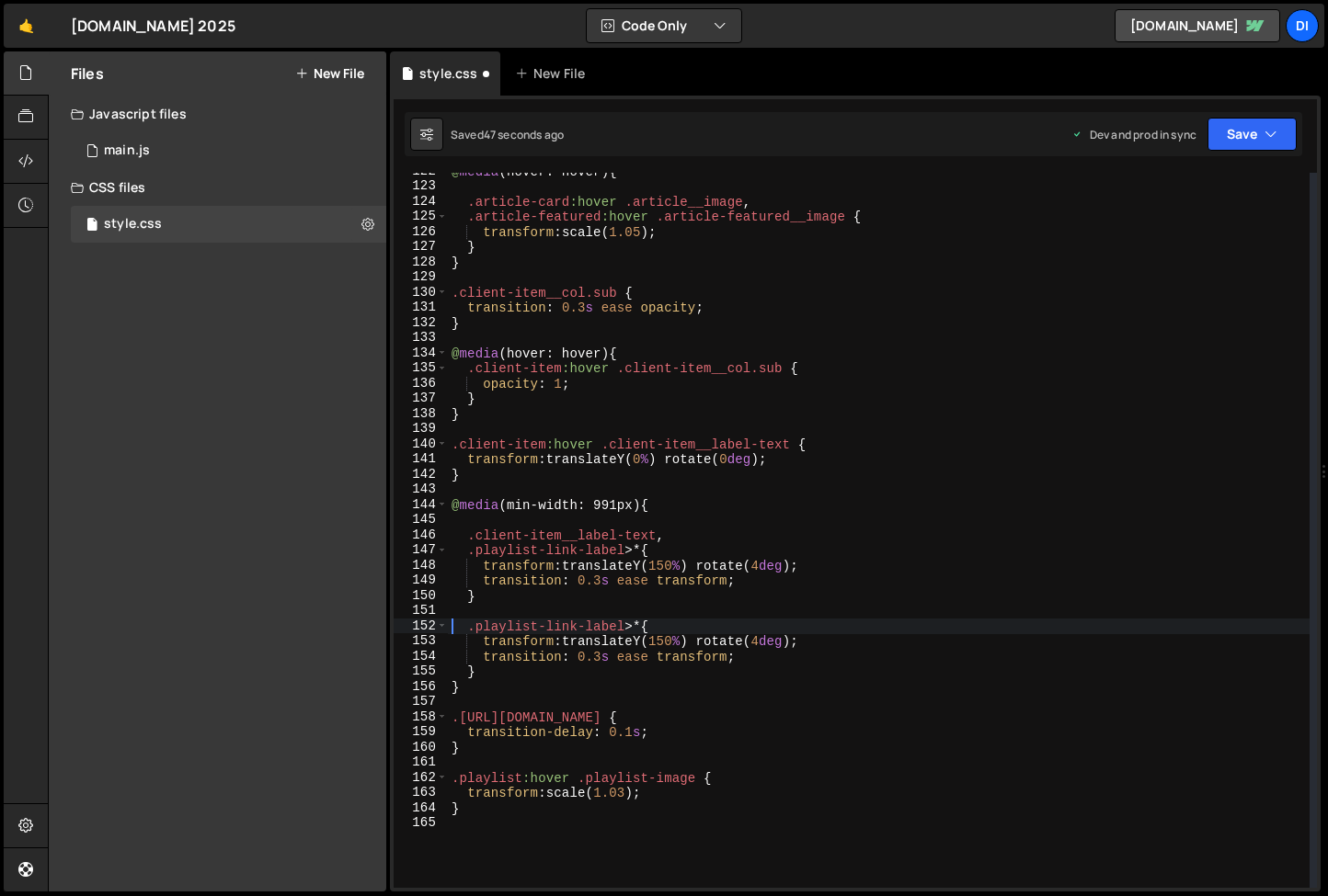
click at [533, 548] on div "@ media (hover: hover) { .article-card :hover .article__image , .article-featur…" at bounding box center [878, 536] width 861 height 745
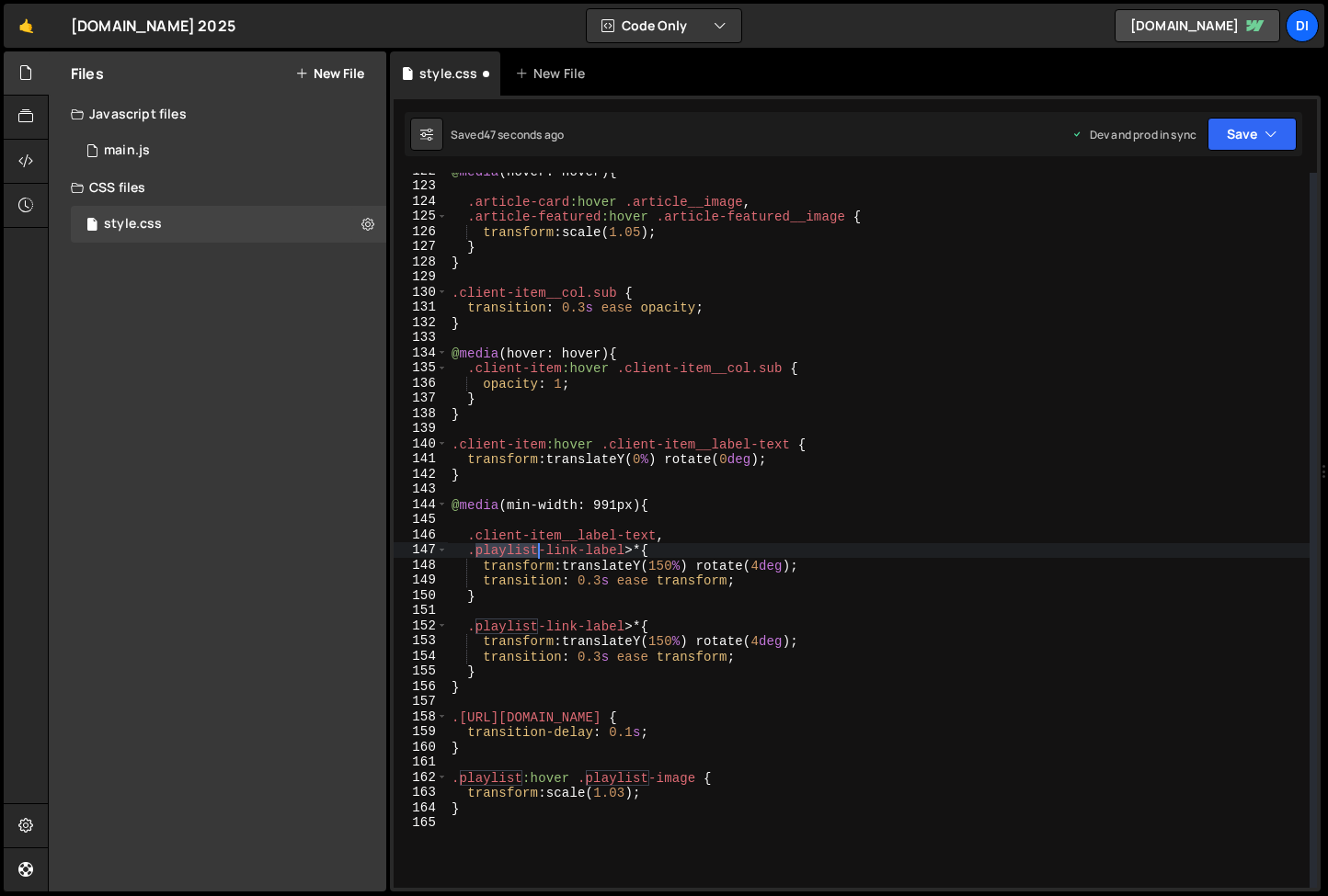
click at [533, 548] on div "@ media (hover: hover) { .article-card :hover .article__image , .article-featur…" at bounding box center [878, 536] width 861 height 745
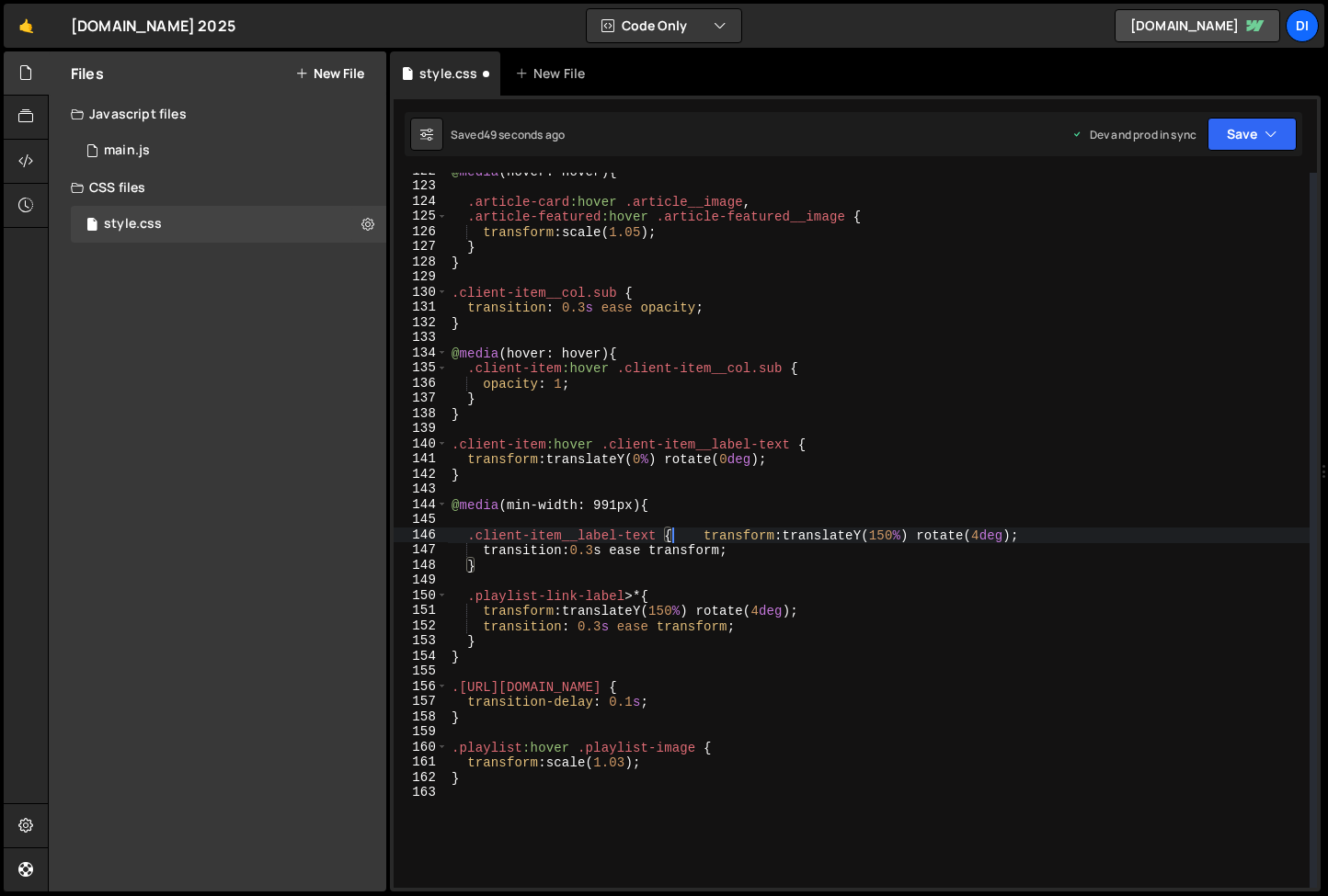
scroll to position [0, 3]
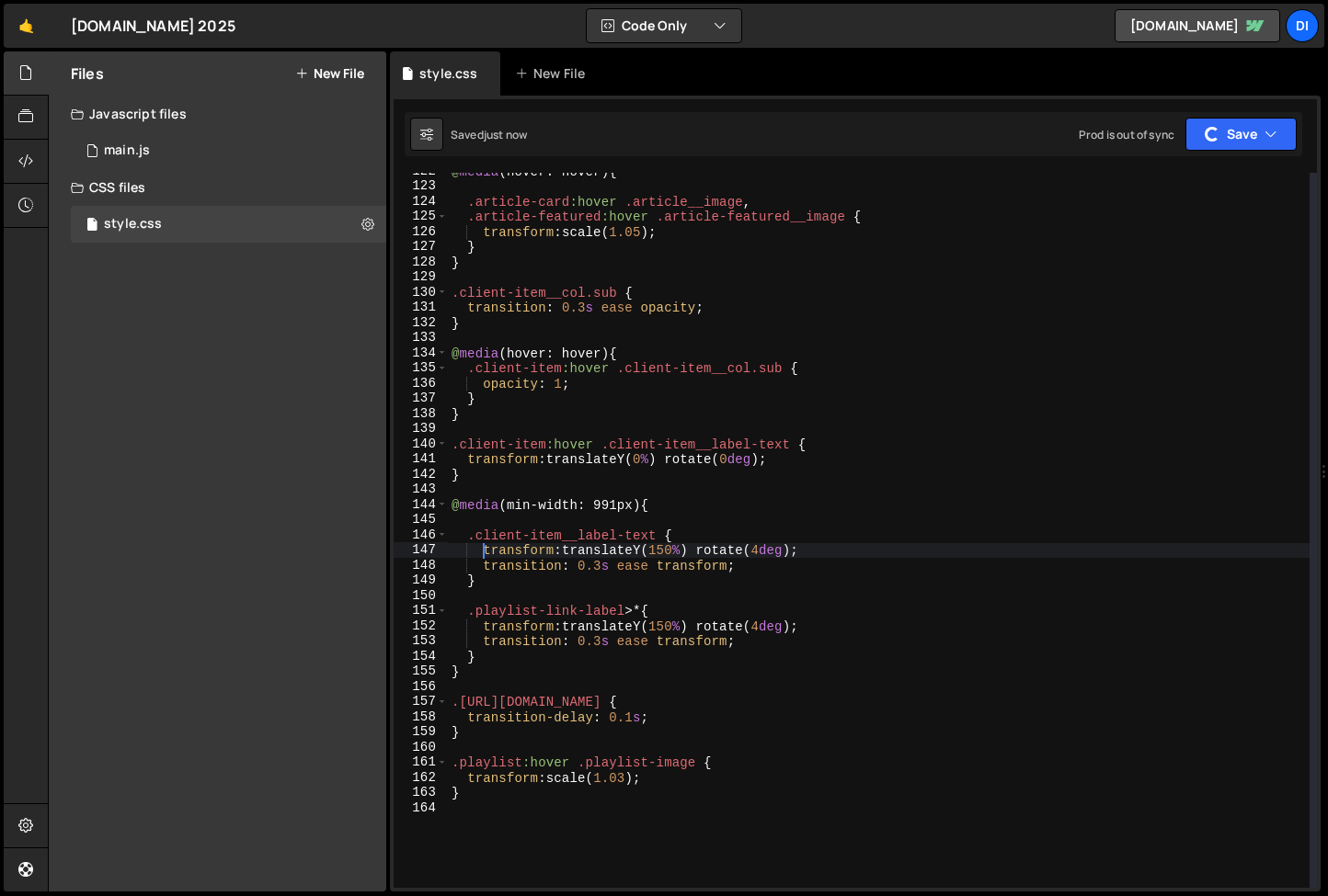
click at [670, 627] on div "@ media (hover: hover) { .article-card :hover .article__image , .article-featur…" at bounding box center [878, 536] width 861 height 745
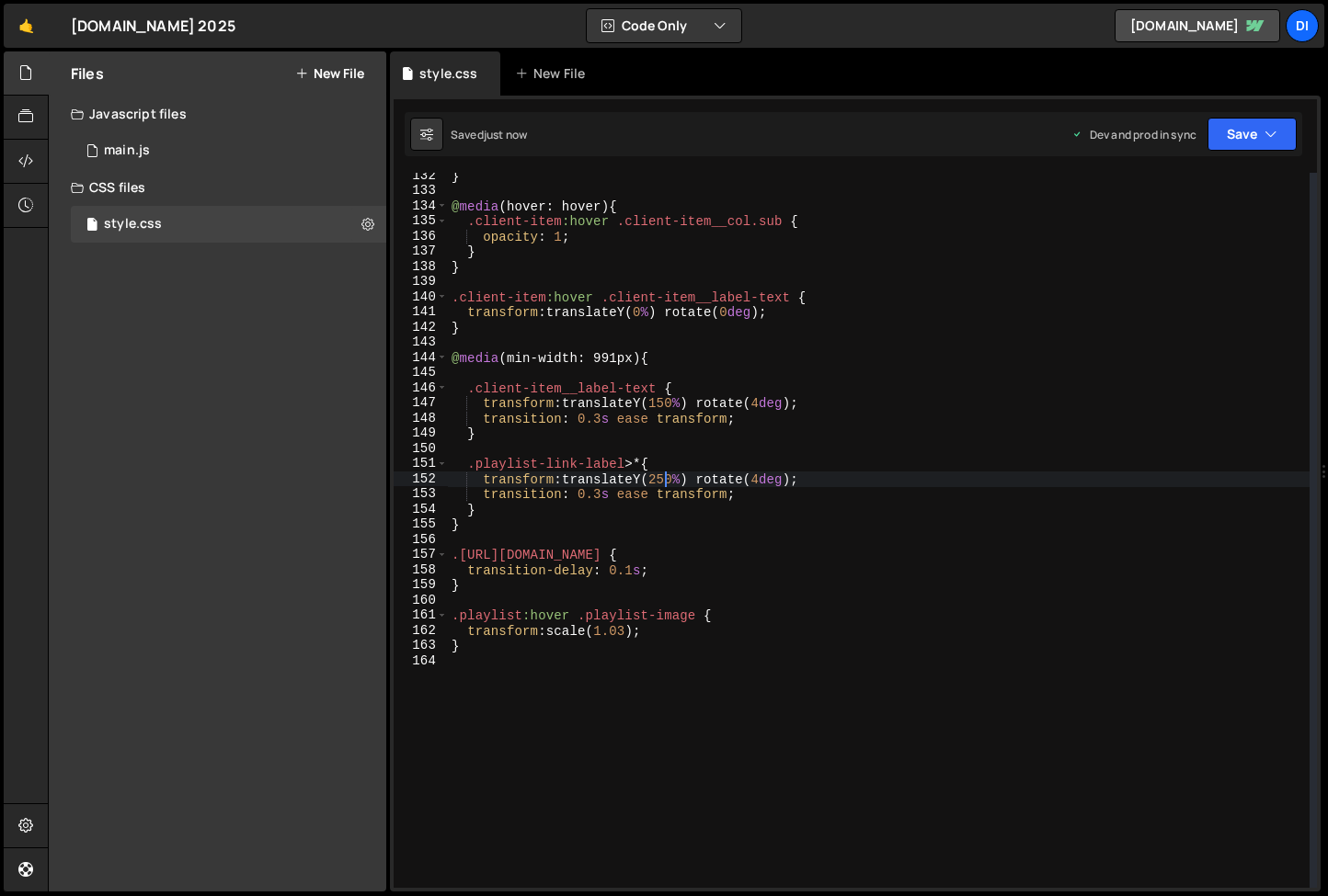
scroll to position [2023, 0]
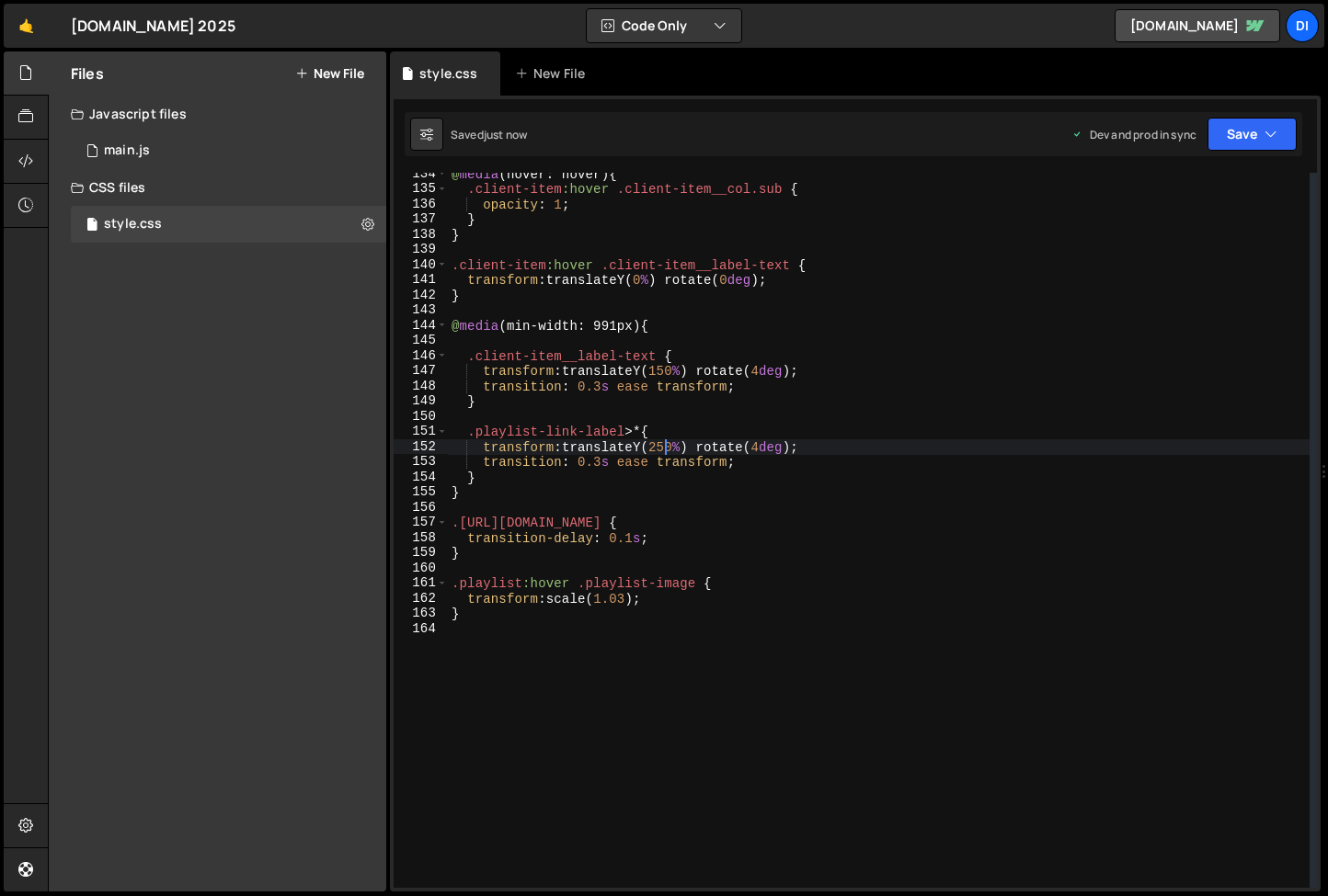
click at [508, 613] on div "@ media (hover: hover) { .client-item :hover .client-item__col.sub { opacity : …" at bounding box center [878, 539] width 861 height 745
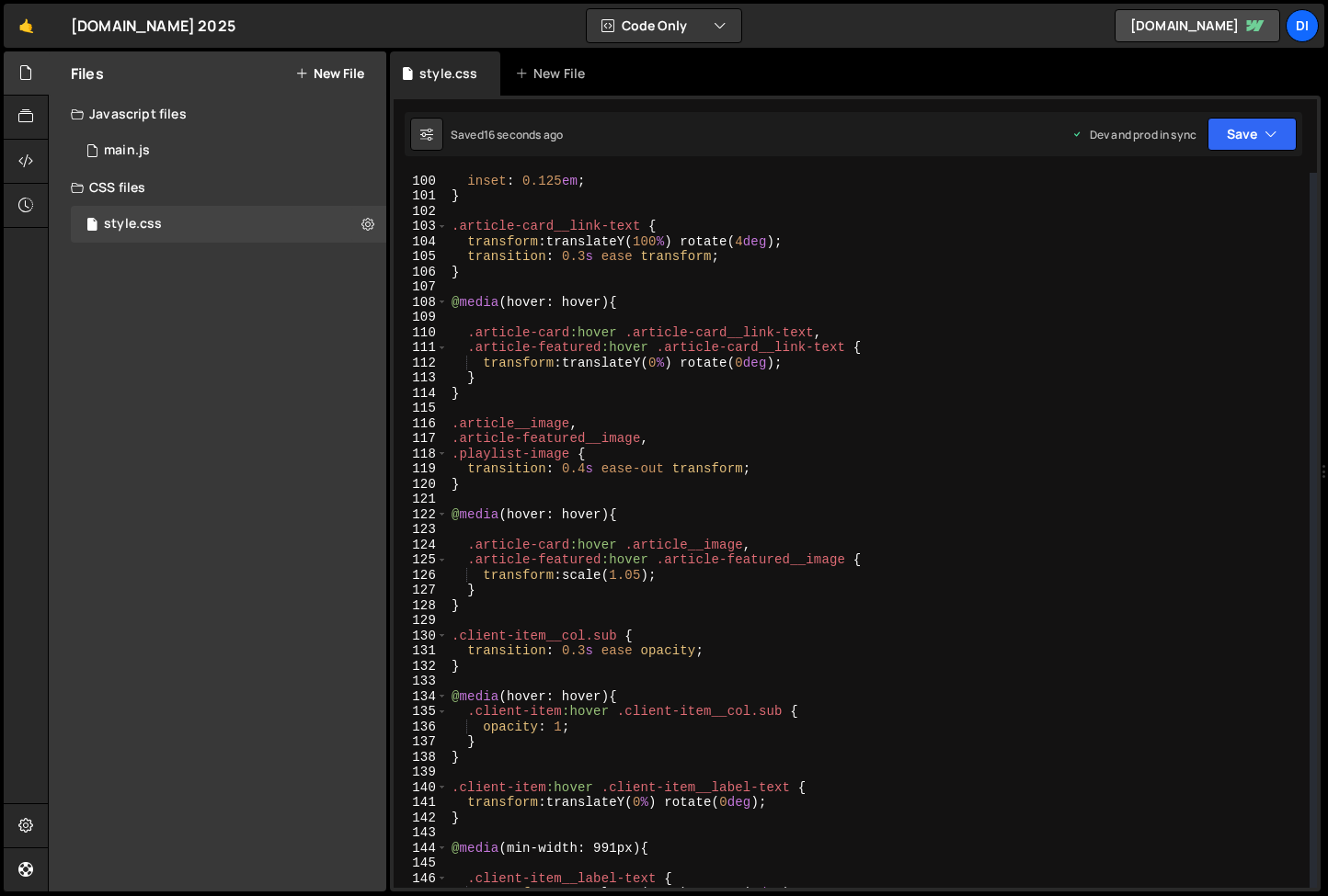
scroll to position [1488, 0]
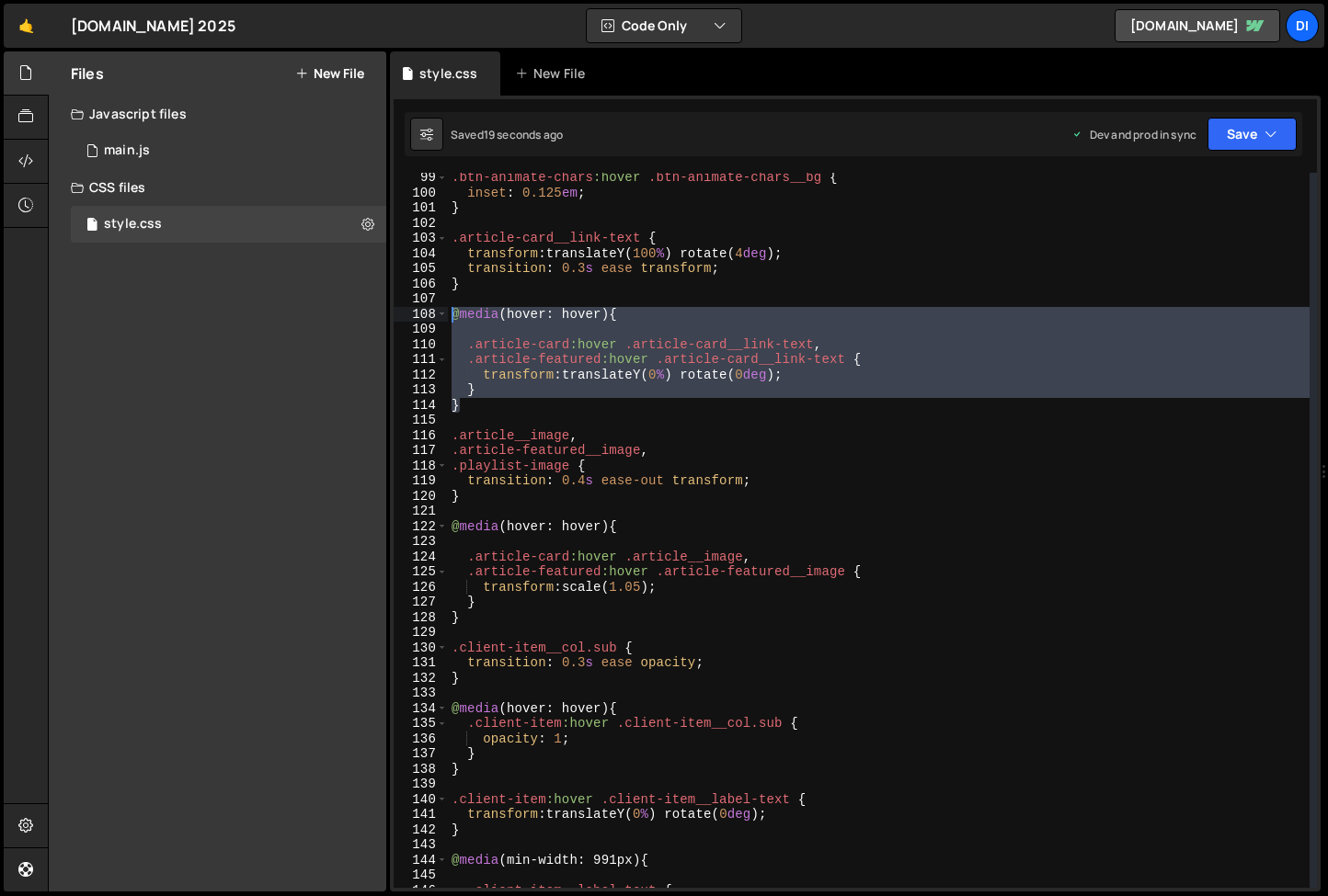
drag, startPoint x: 473, startPoint y: 406, endPoint x: 418, endPoint y: 310, distance: 110.6
click at [418, 310] on div "} 99 100 101 102 103 104 105 106 107 108 109 110 111 112 113 114 115 116 117 11…" at bounding box center [855, 529] width 923 height 715
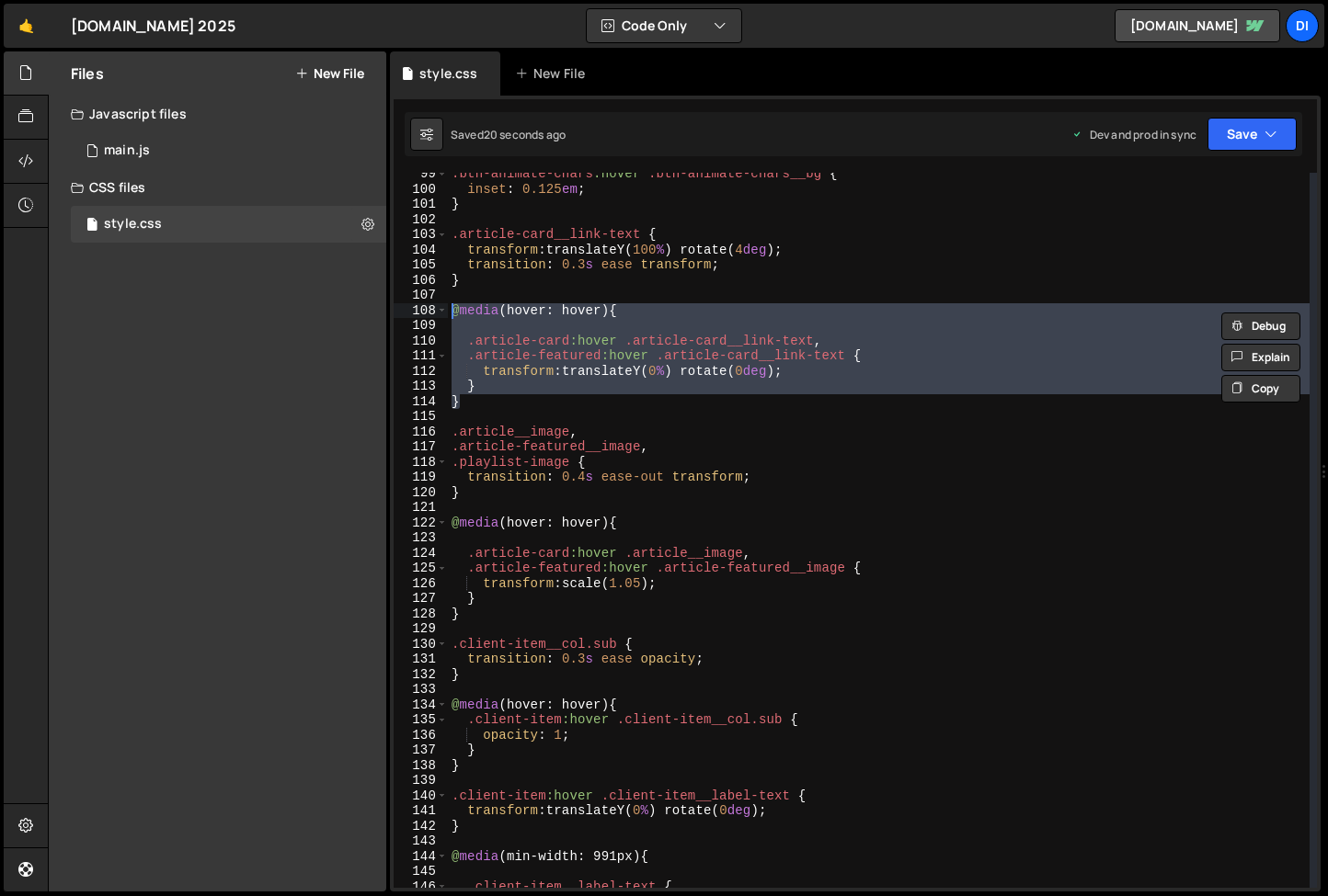
scroll to position [1905, 0]
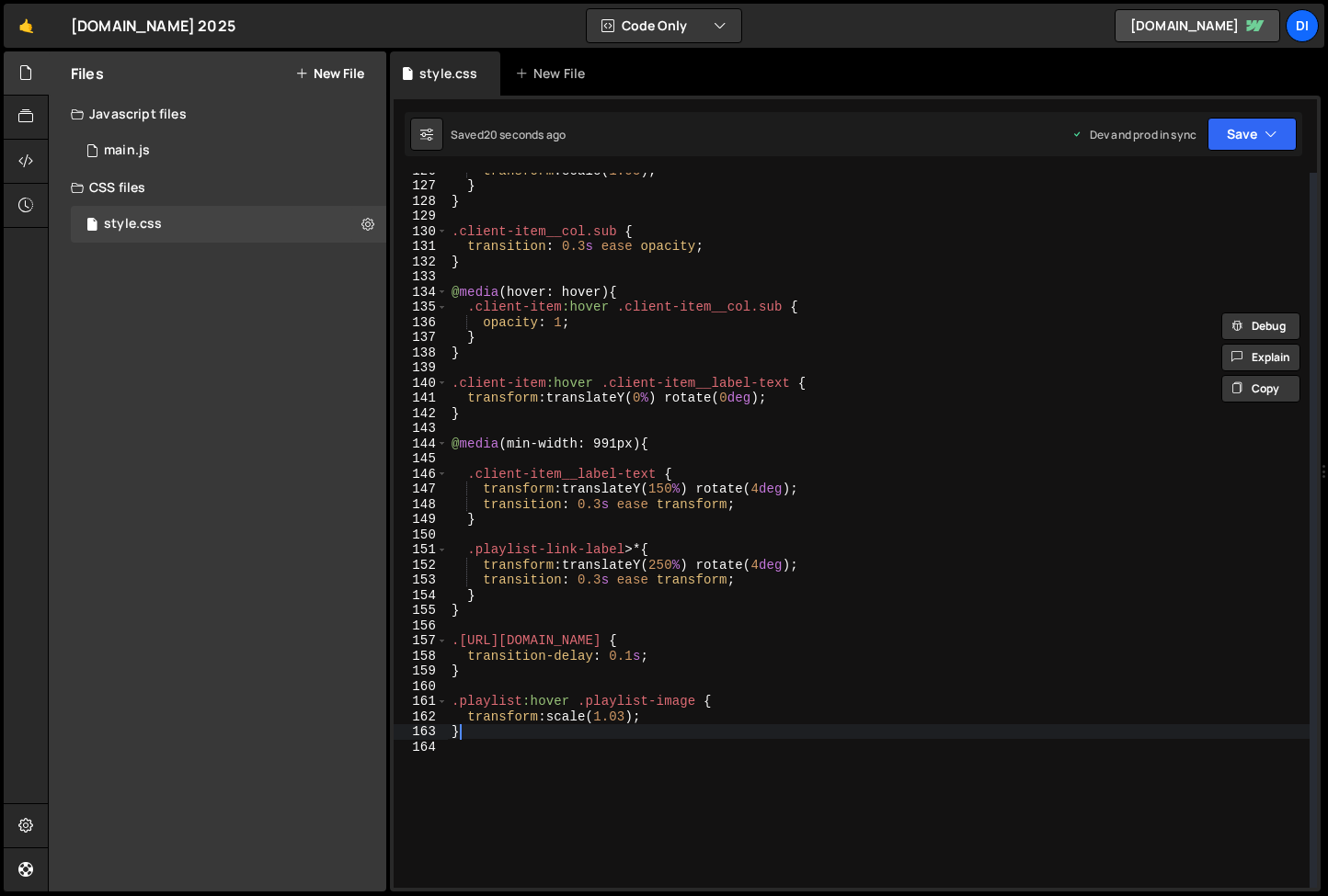
click at [504, 738] on div "transform : scale( 1.05 ) ; } } .client-item__col.sub { transition : 0.3 s ease…" at bounding box center [878, 535] width 861 height 745
type textarea "}"
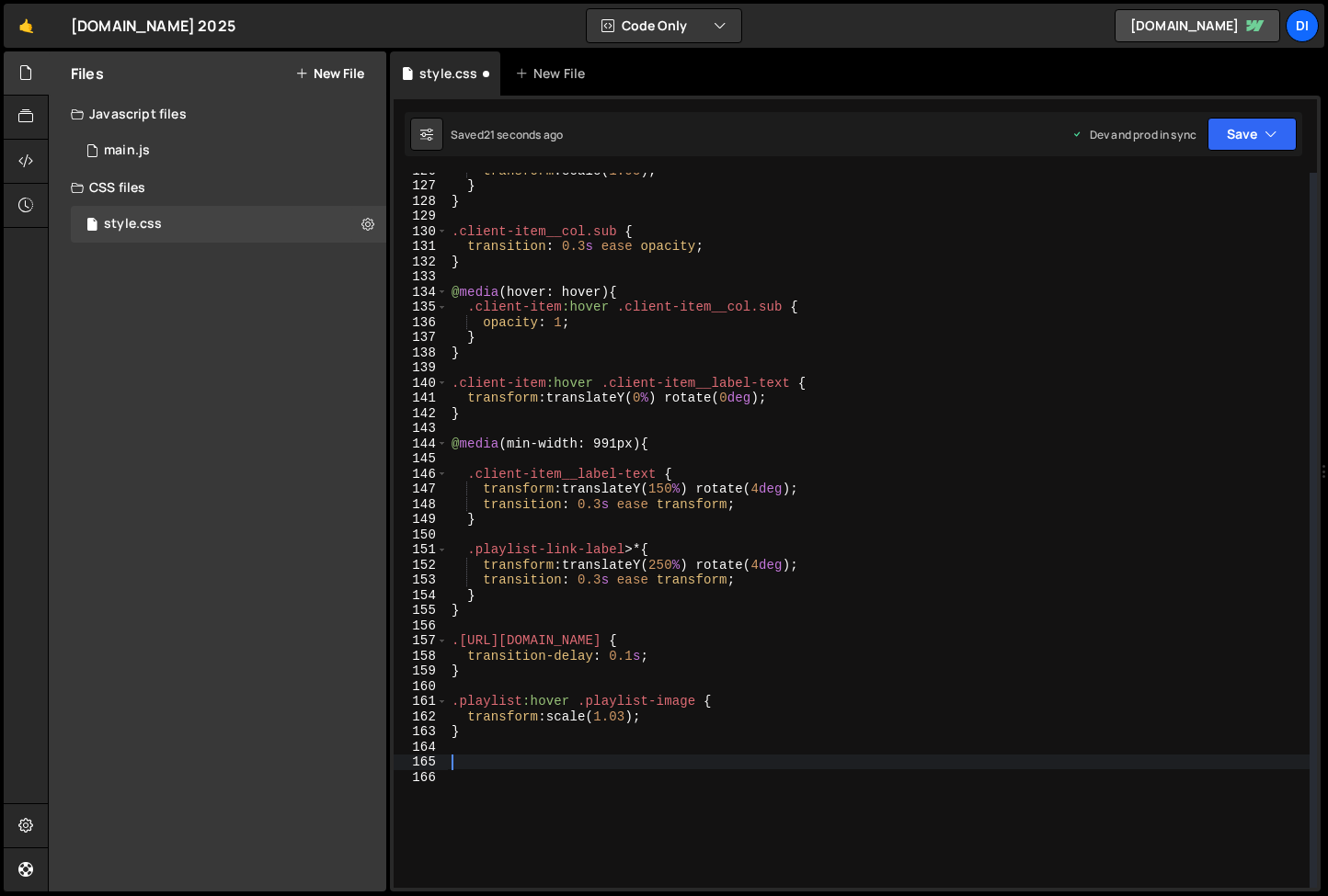
paste textarea "}"
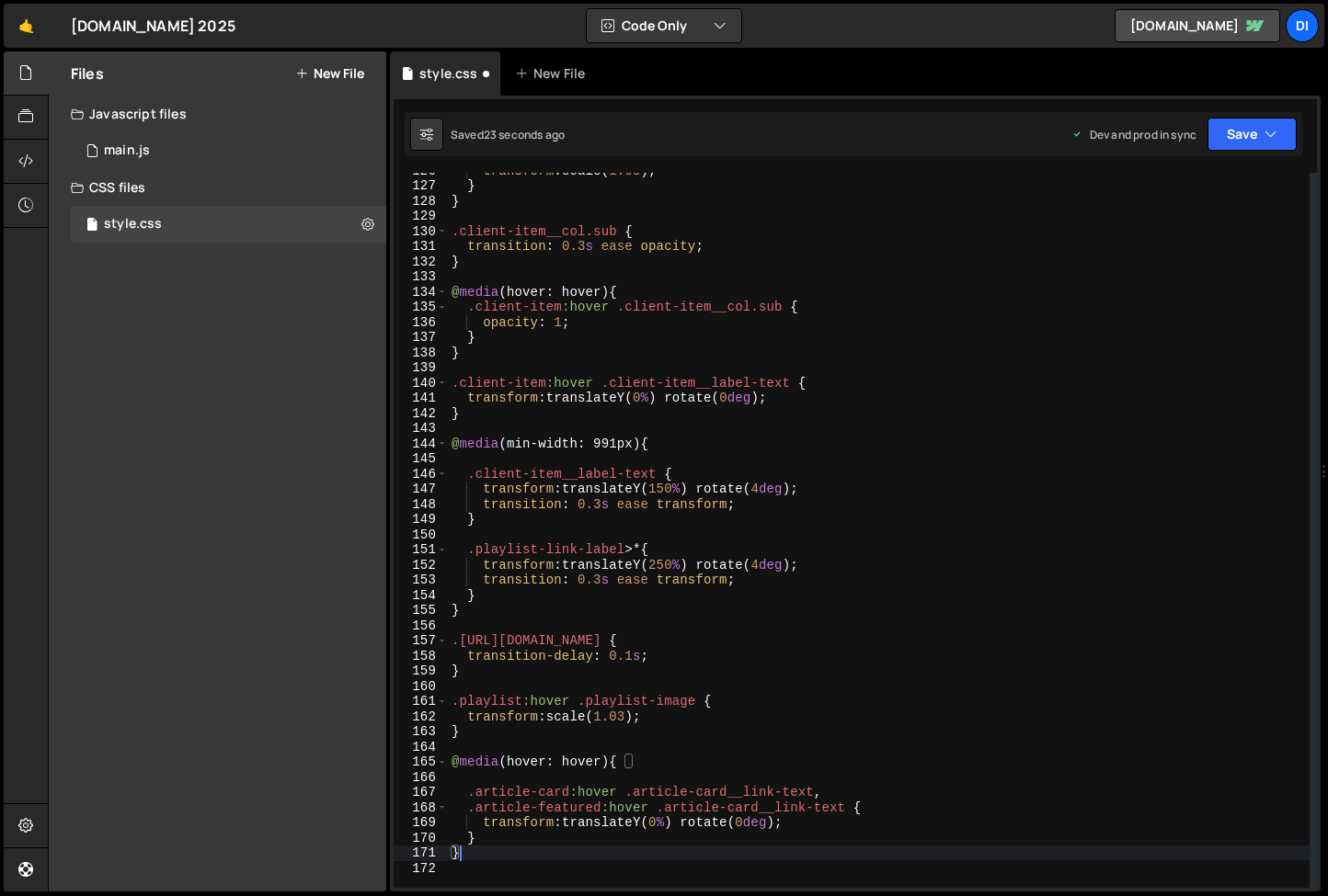
click at [530, 793] on div "transform : scale( 1.05 ) ; } } .client-item__col.sub { transition : 0.3 s ease…" at bounding box center [878, 535] width 861 height 745
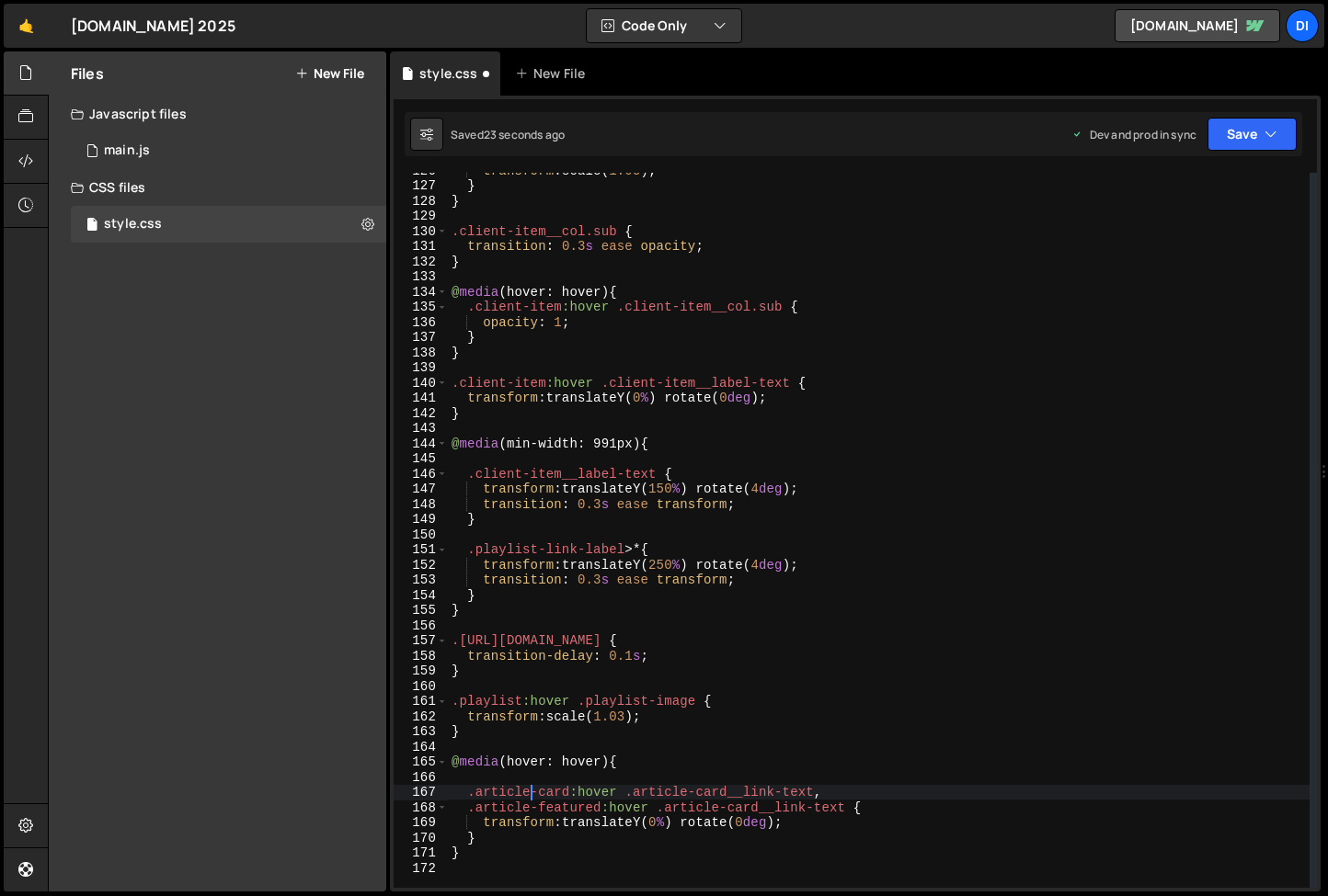
click at [530, 793] on div "transform : scale( 1.05 ) ; } } .client-item__col.sub { transition : 0.3 s ease…" at bounding box center [878, 535] width 861 height 745
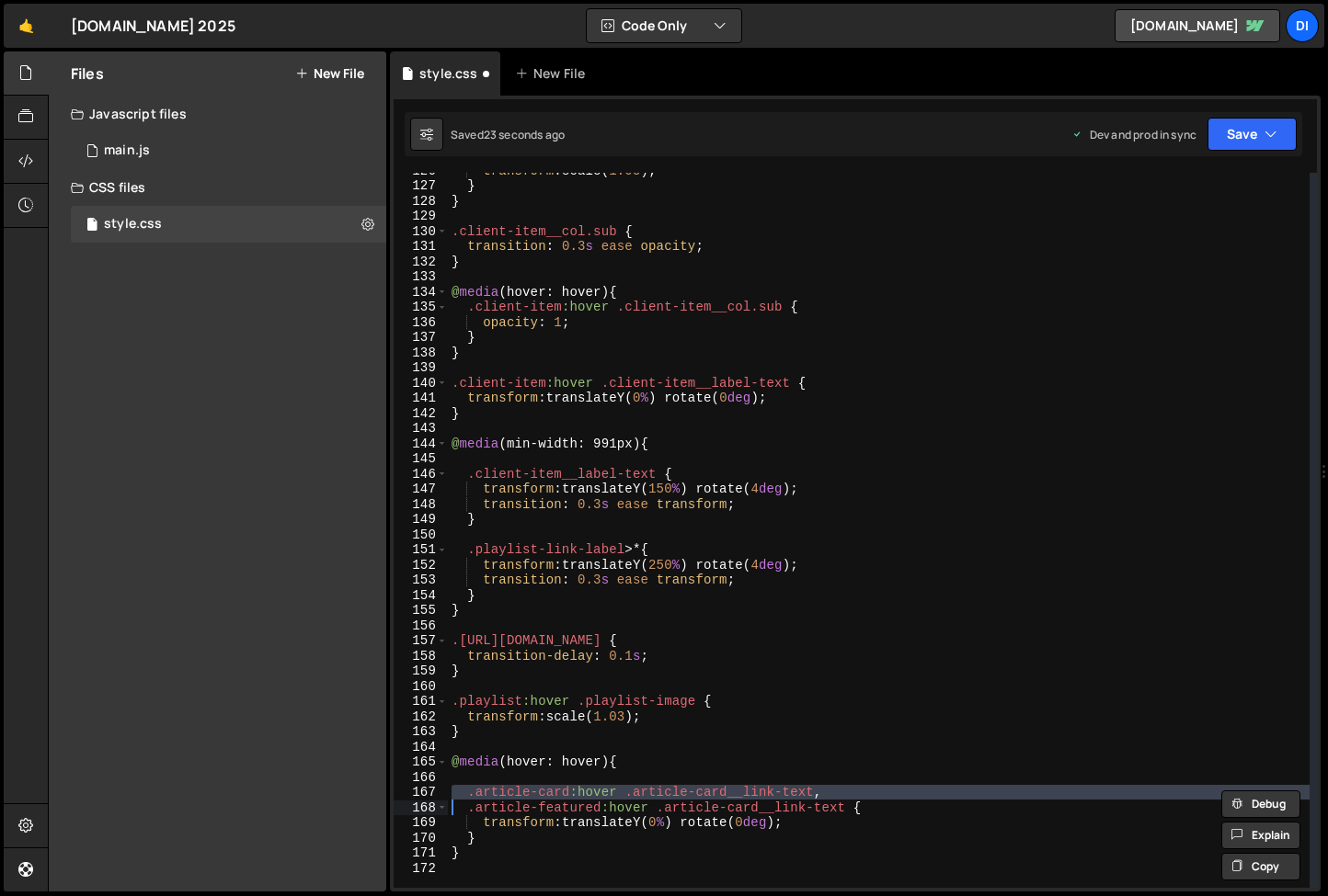
click at [530, 793] on div "transform : scale( 1.05 ) ; } } .client-item__col.sub { transition : 0.3 s ease…" at bounding box center [878, 535] width 861 height 745
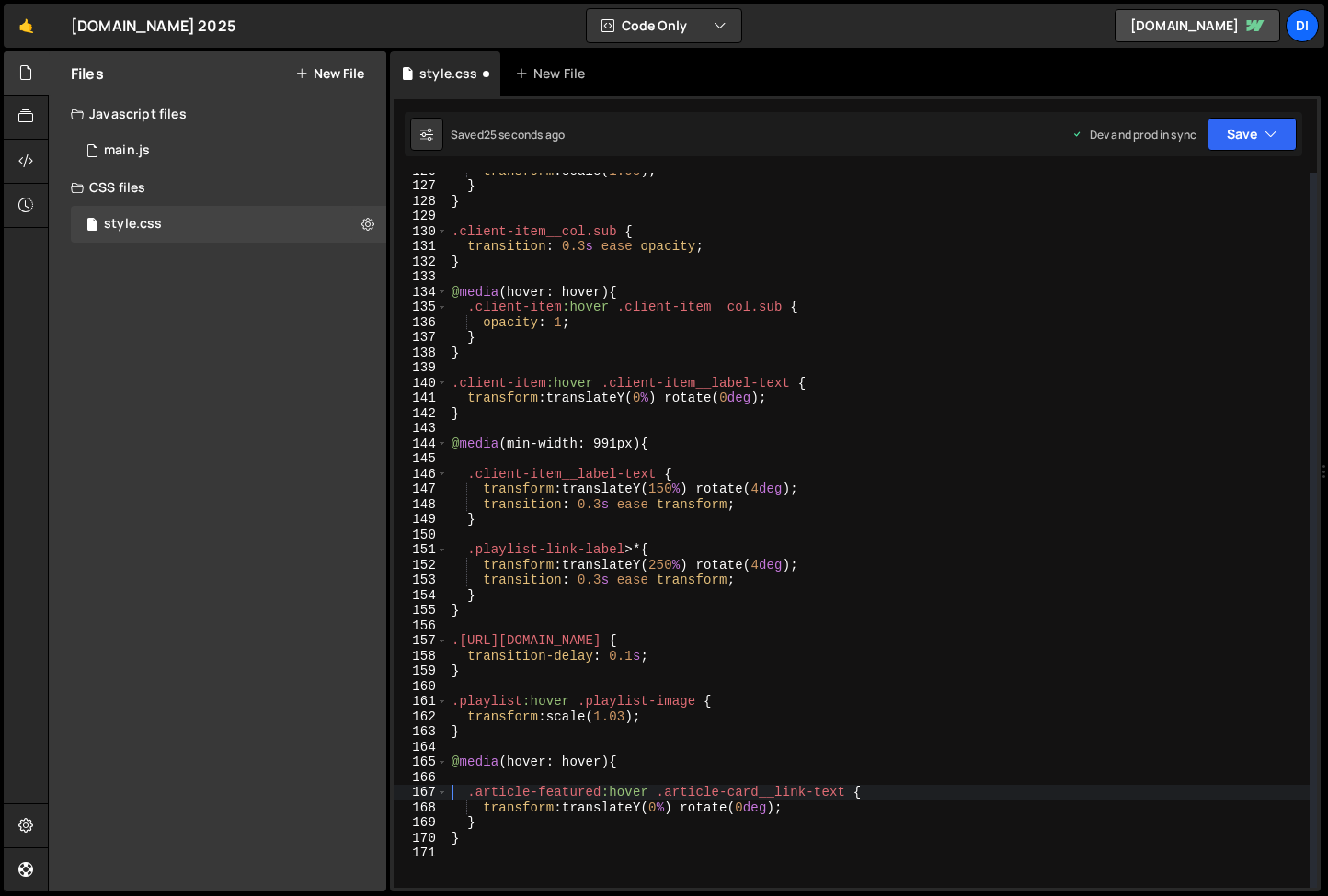
click at [493, 790] on div "transform : scale( 1.05 ) ; } } .client-item__col.sub { transition : 0.3 s ease…" at bounding box center [878, 535] width 861 height 745
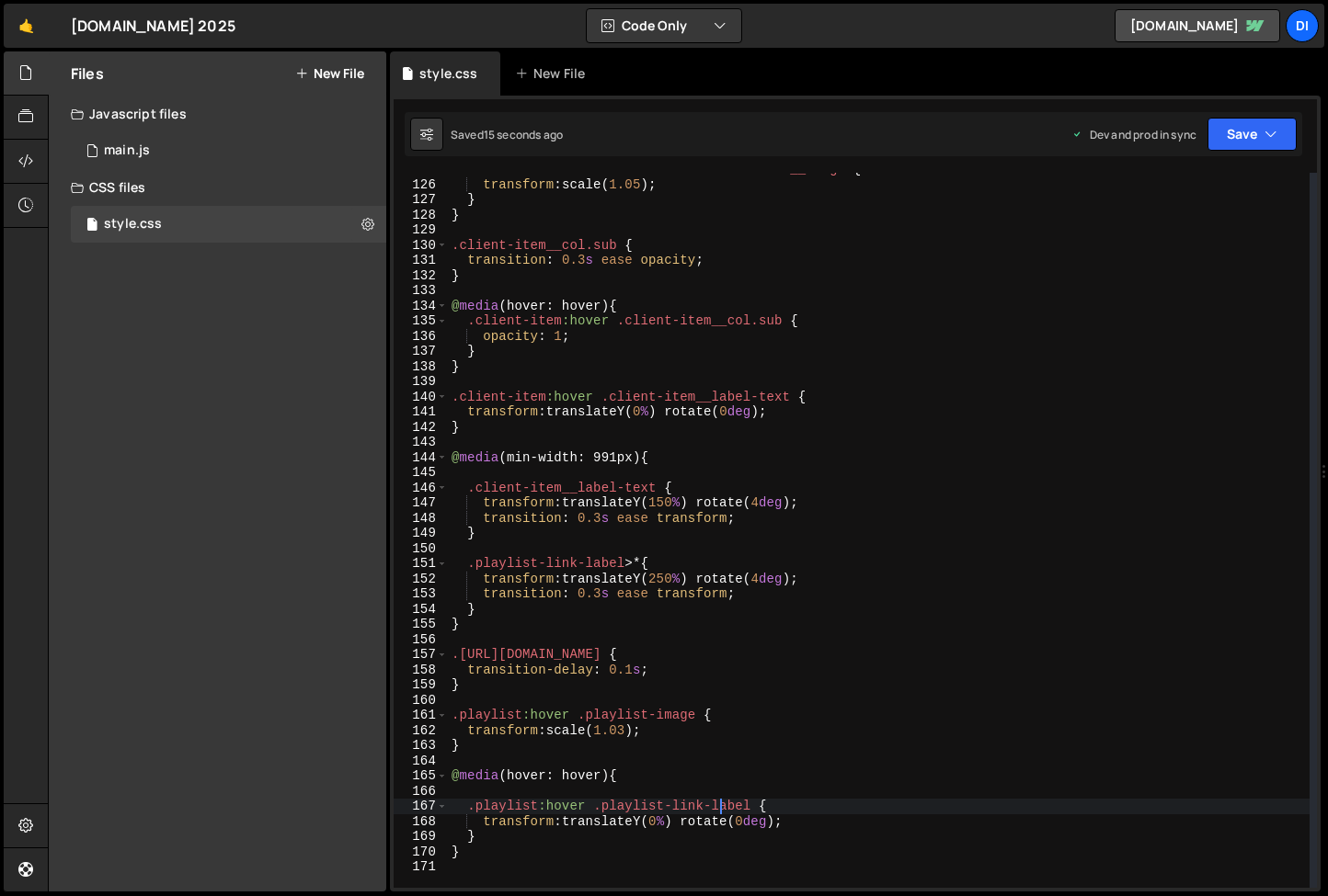
scroll to position [1898, 0]
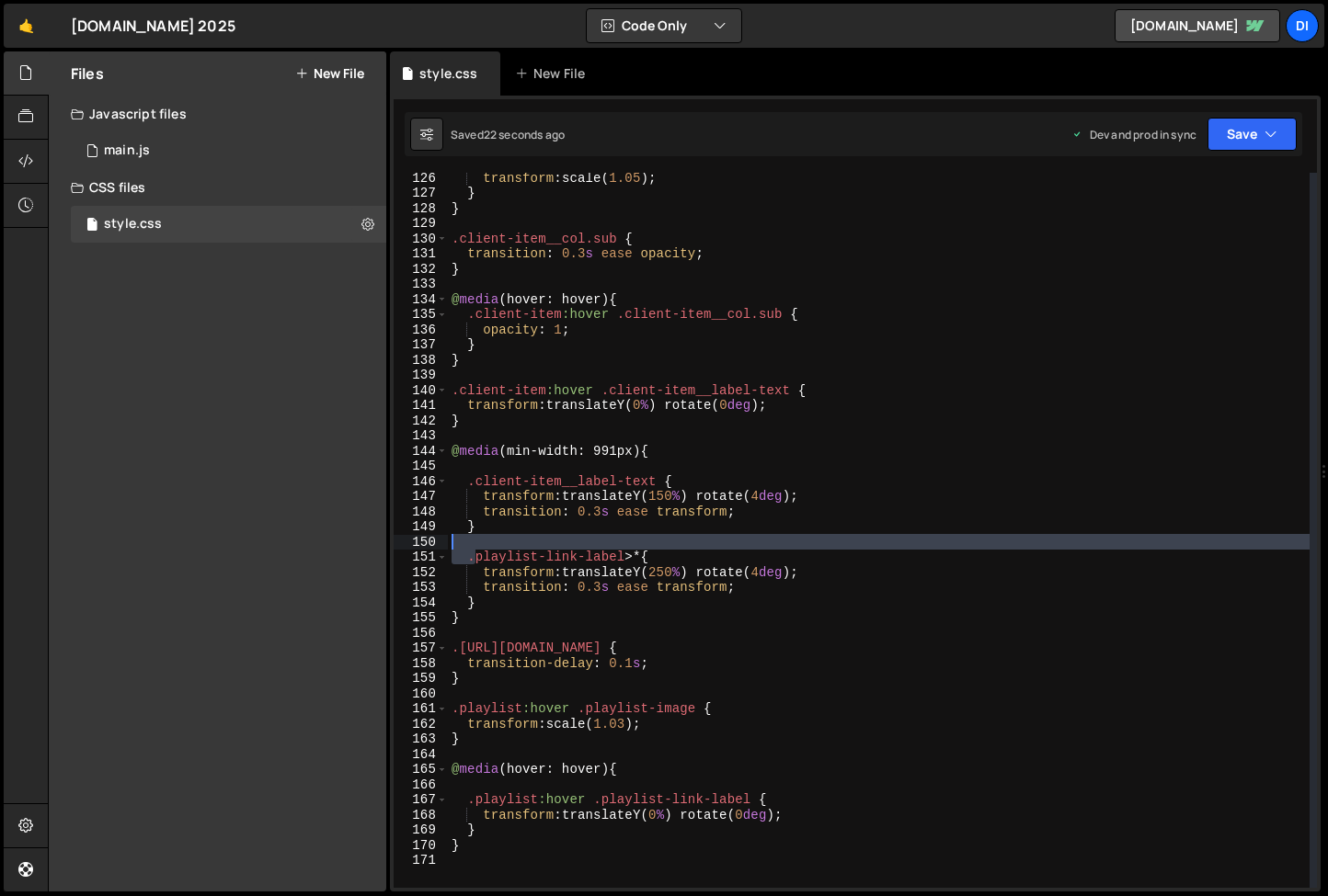
drag, startPoint x: 473, startPoint y: 556, endPoint x: 639, endPoint y: 559, distance: 166.0
click at [639, 559] on div "transform : scale( 1.05 ) ; } } .client-item__col.sub { transition : 0.3 s ease…" at bounding box center [878, 542] width 861 height 745
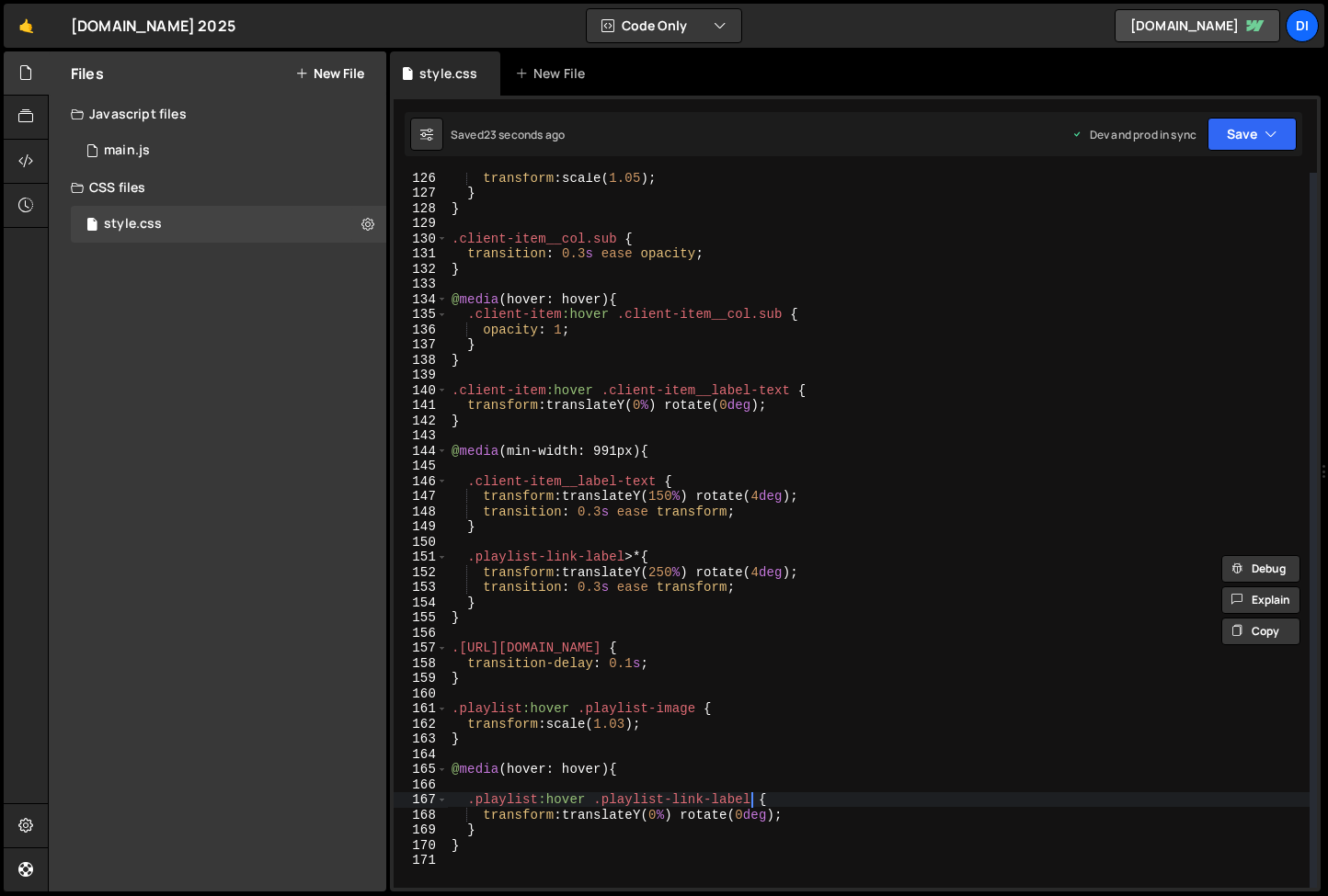
click at [754, 799] on div "transform : scale( 1.05 ) ; } } .client-item__col.sub { transition : 0.3 s ease…" at bounding box center [878, 542] width 861 height 745
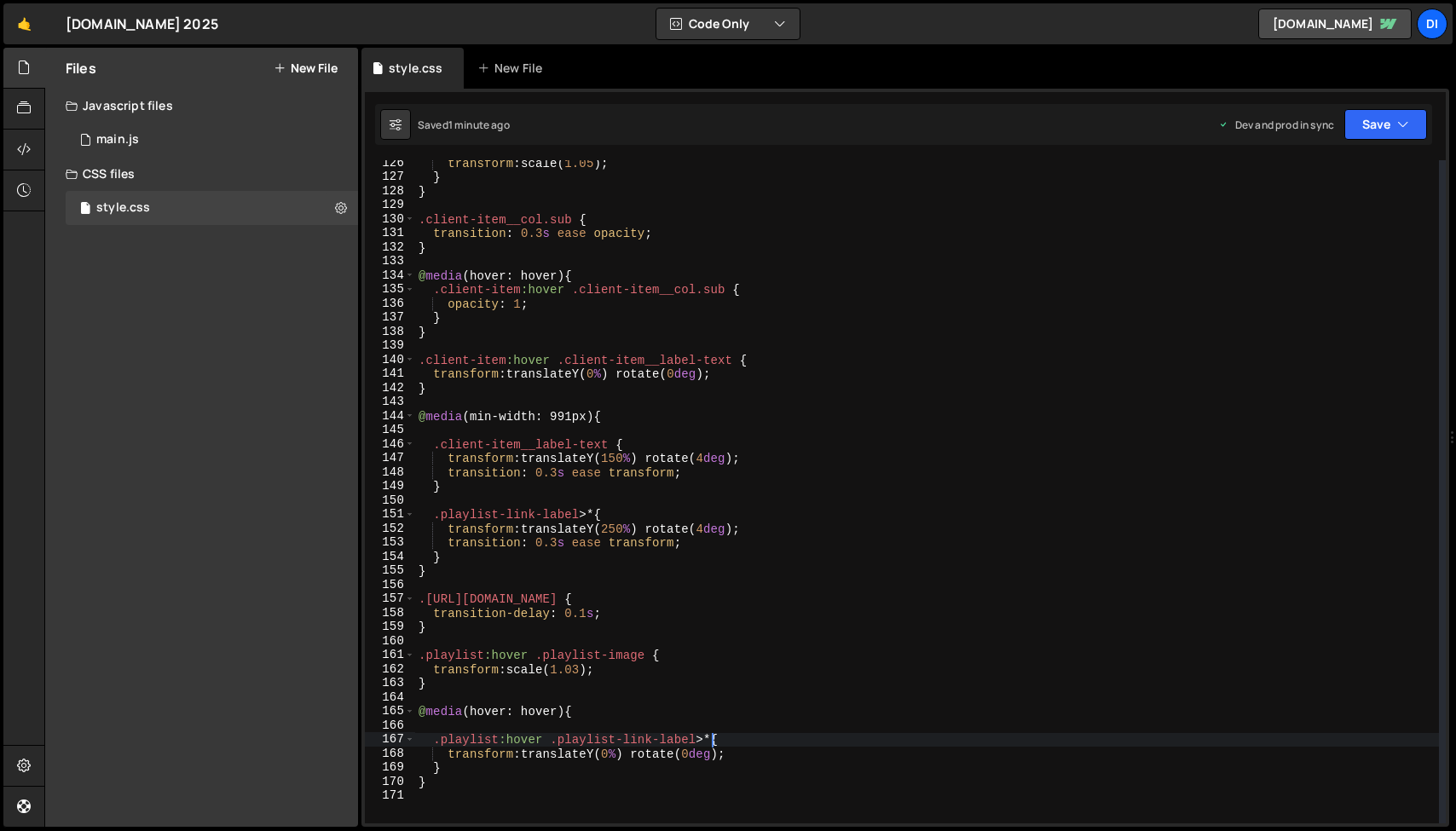
scroll to position [1761, 0]
click at [552, 542] on div "transform : scale( 1.05 ) ; } } .client-item__col.sub { transition : 0.3 s ease…" at bounding box center [927, 502] width 1024 height 691
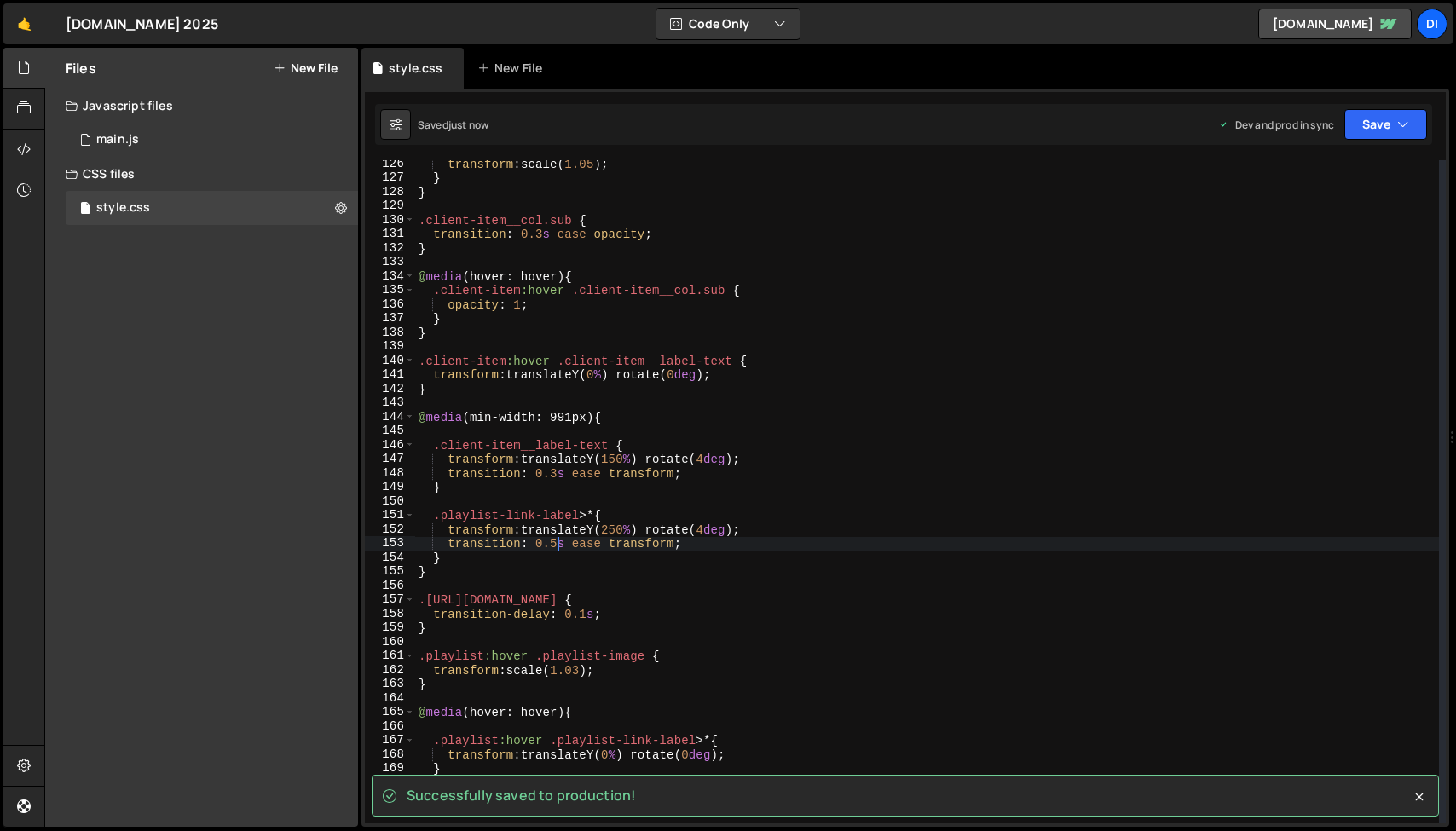
type textarea "transition: 0.5s ease transform;"
